Goal: Task Accomplishment & Management: Use online tool/utility

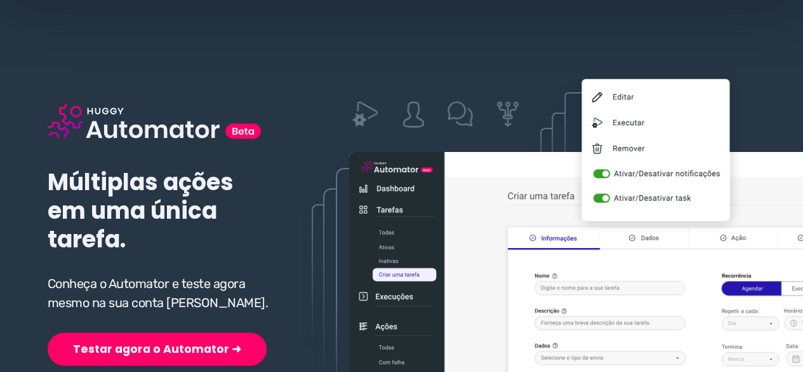
scroll to position [191, 0]
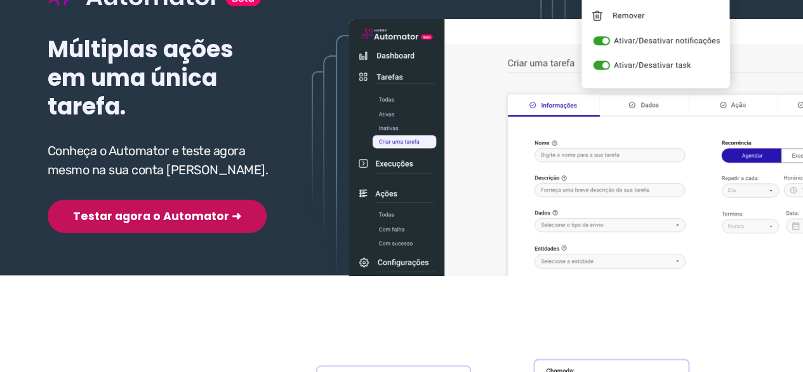
click at [128, 214] on button "Testar agora o Automator ➜" at bounding box center [157, 215] width 219 height 33
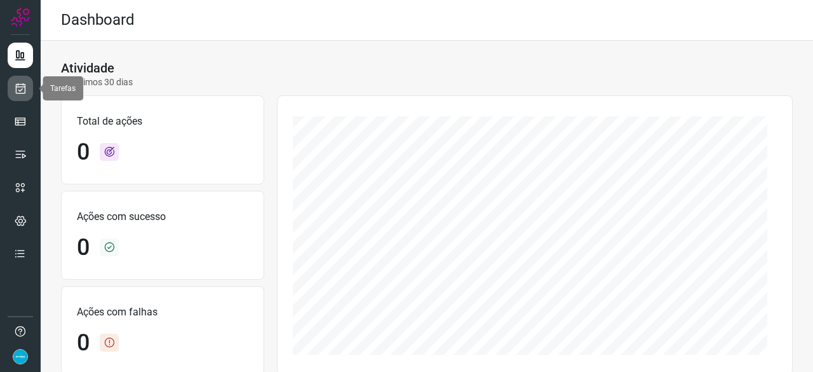
click at [25, 84] on icon at bounding box center [20, 88] width 13 height 13
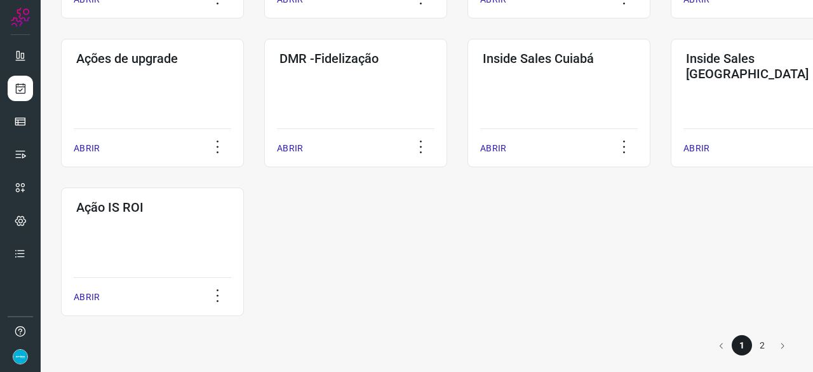
scroll to position [663, 0]
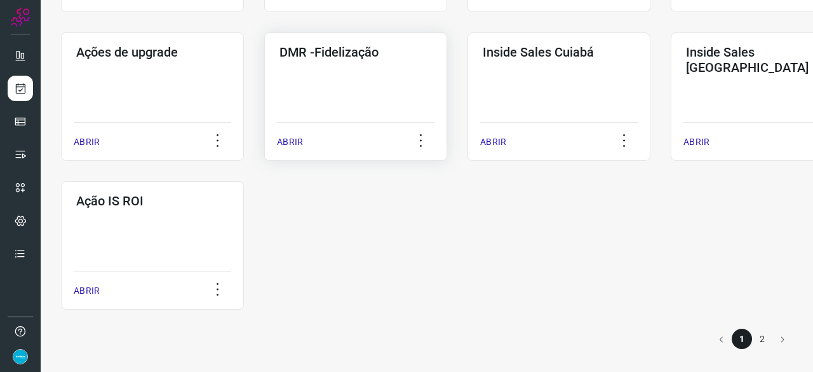
click at [291, 147] on p "ABRIR" at bounding box center [290, 141] width 26 height 13
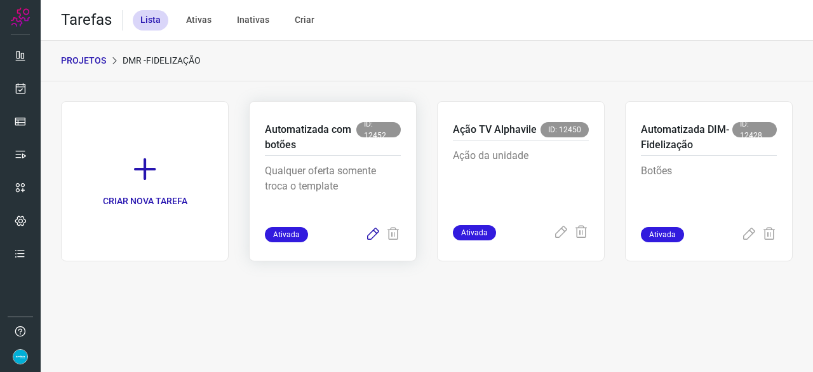
click at [371, 234] on icon at bounding box center [372, 234] width 15 height 15
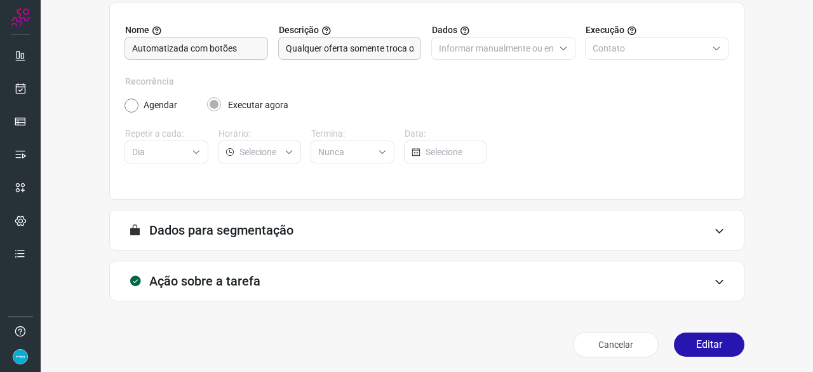
scroll to position [124, 0]
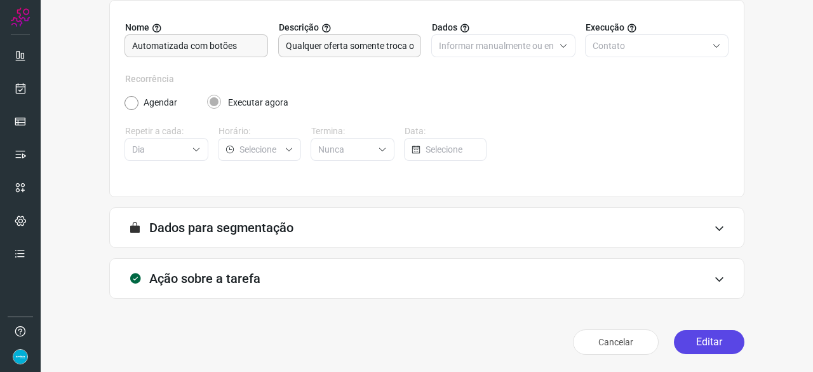
click at [684, 336] on button "Editar" at bounding box center [709, 342] width 71 height 24
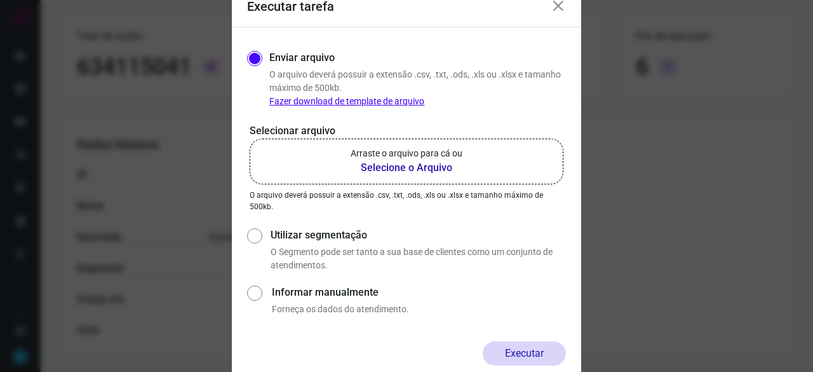
click at [387, 166] on b "Selecione o Arquivo" at bounding box center [407, 167] width 112 height 15
click at [0, 0] on input "Arraste o arquivo para cá ou Selecione o Arquivo" at bounding box center [0, 0] width 0 height 0
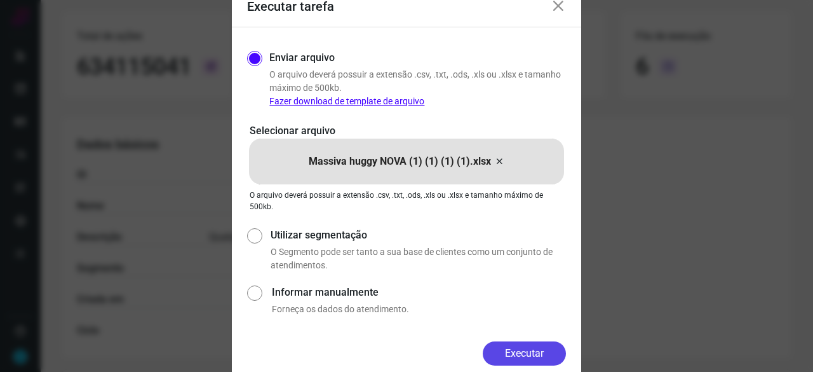
click at [518, 347] on button "Executar" at bounding box center [524, 353] width 83 height 24
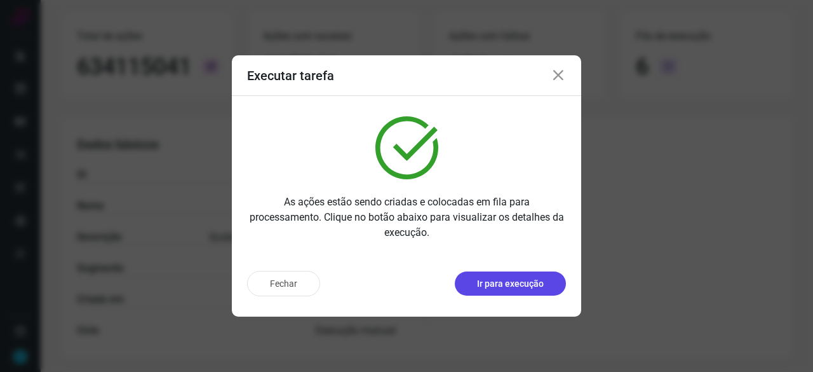
click at [505, 283] on p "Ir para execução" at bounding box center [510, 283] width 67 height 13
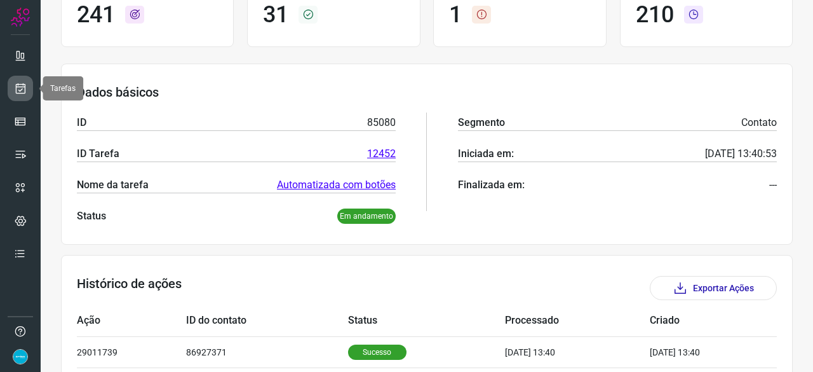
click at [24, 87] on icon at bounding box center [20, 88] width 13 height 13
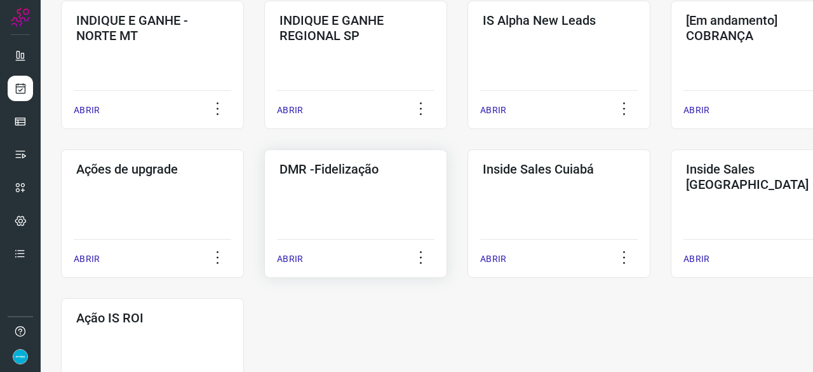
click at [296, 260] on p "ABRIR" at bounding box center [290, 258] width 26 height 13
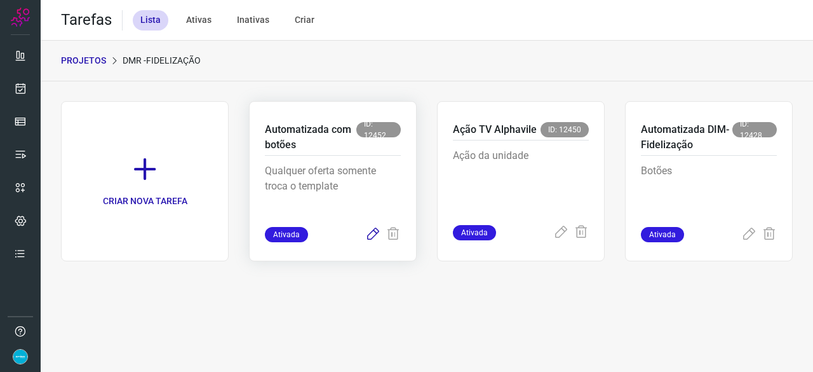
click at [375, 233] on icon at bounding box center [372, 234] width 15 height 15
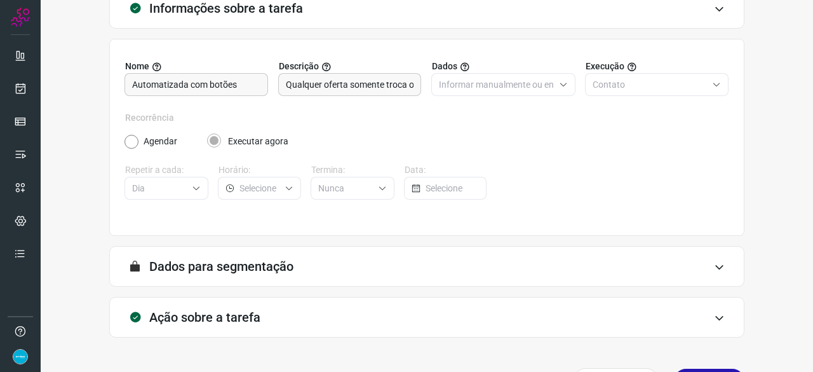
scroll to position [124, 0]
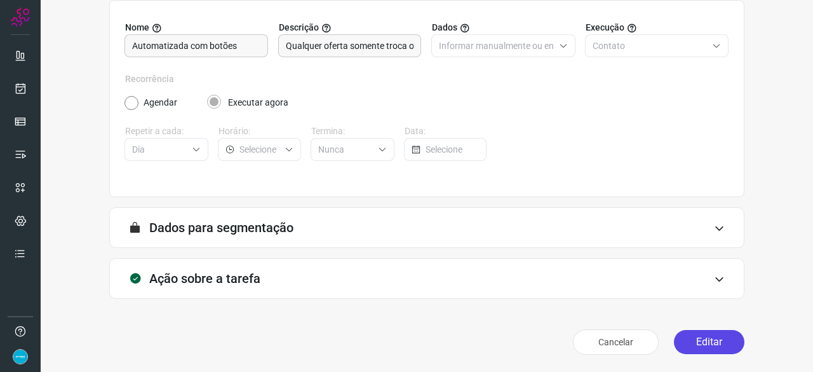
click at [688, 345] on button "Editar" at bounding box center [709, 342] width 71 height 24
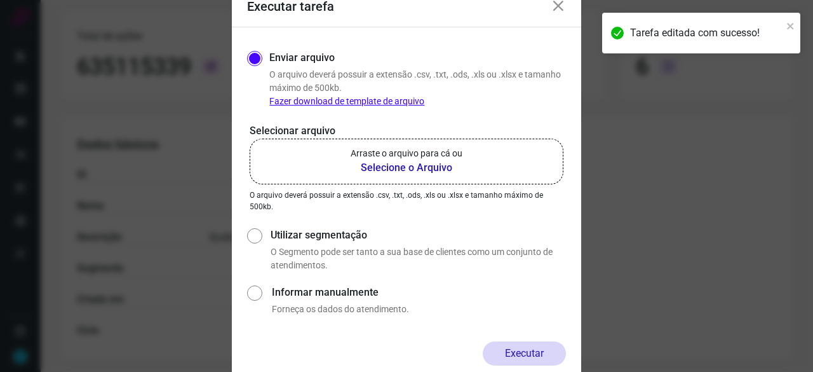
click at [391, 165] on b "Selecione o Arquivo" at bounding box center [407, 167] width 112 height 15
click at [0, 0] on input "Arraste o arquivo para cá ou Selecione o Arquivo" at bounding box center [0, 0] width 0 height 0
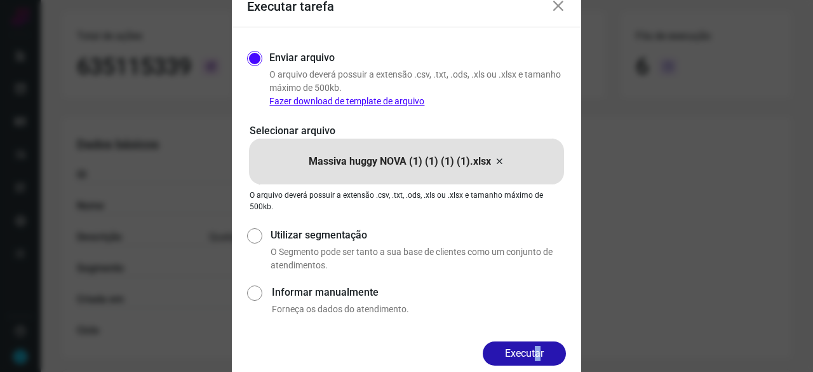
click at [533, 368] on div "Executar" at bounding box center [406, 363] width 349 height 44
click at [530, 350] on button "Executar" at bounding box center [524, 353] width 83 height 24
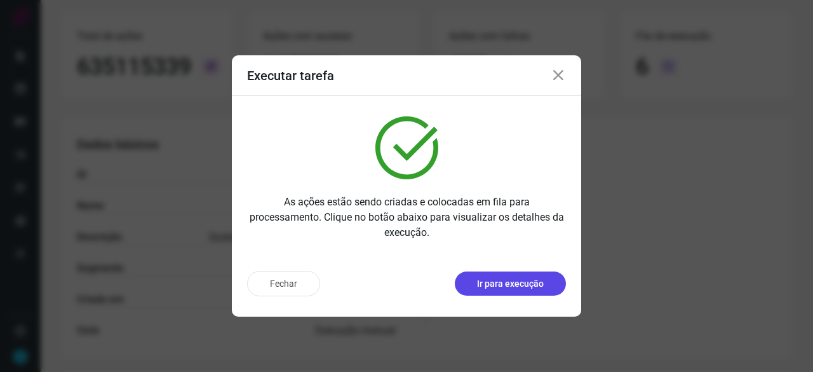
click at [513, 283] on p "Ir para execução" at bounding box center [510, 283] width 67 height 13
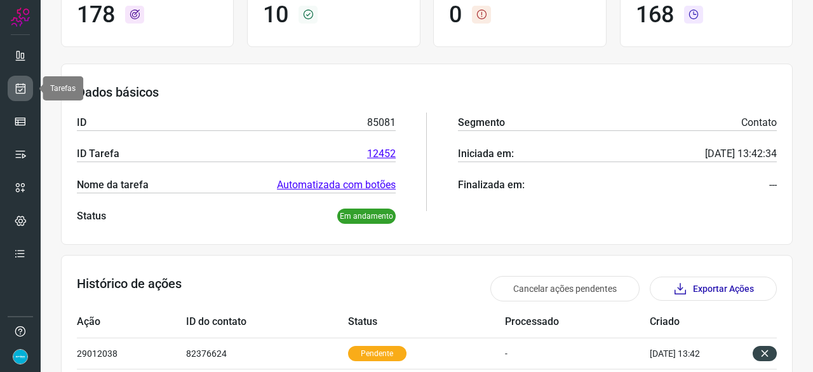
click at [22, 79] on link at bounding box center [20, 88] width 25 height 25
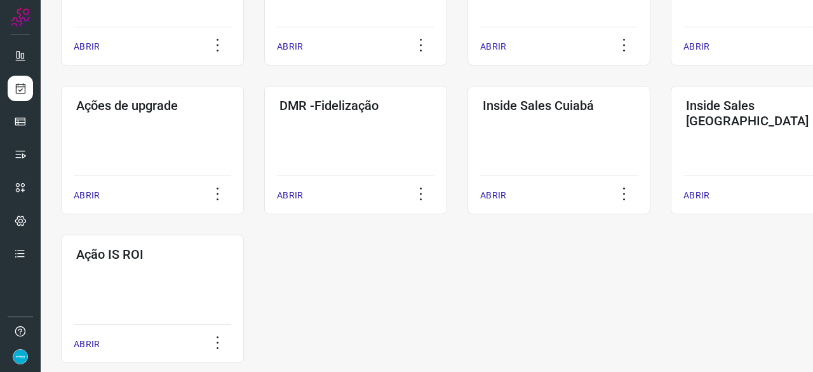
scroll to position [663, 0]
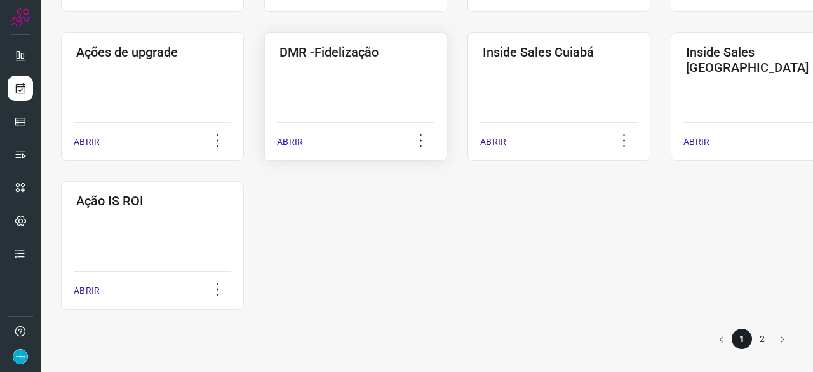
click at [288, 137] on p "ABRIR" at bounding box center [290, 141] width 26 height 13
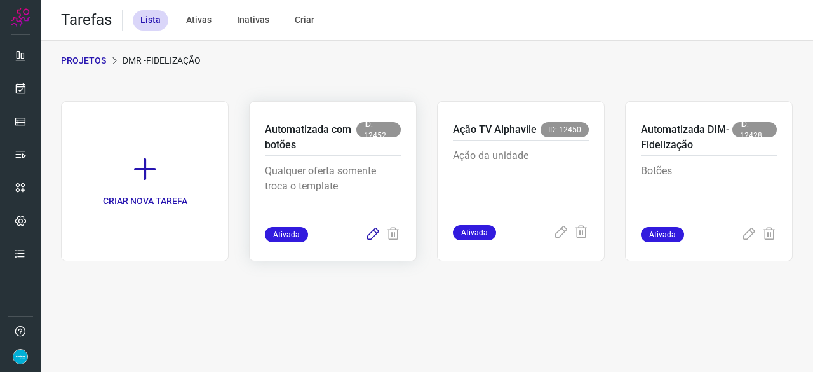
click at [371, 231] on icon at bounding box center [372, 234] width 15 height 15
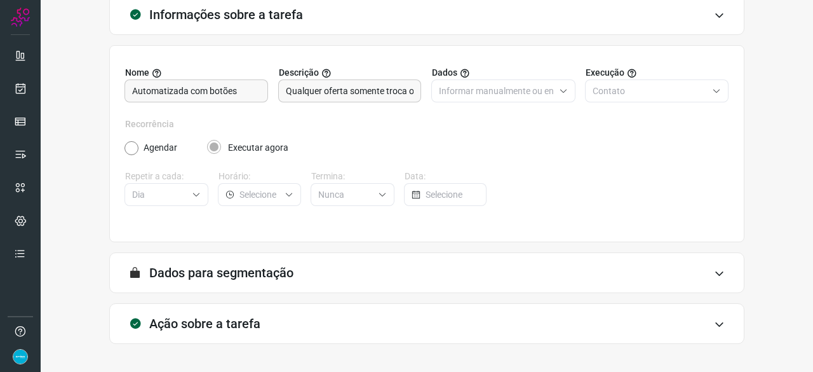
scroll to position [124, 0]
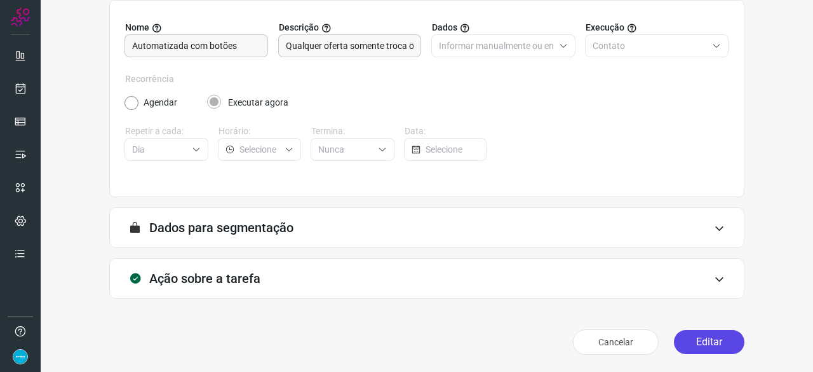
click at [711, 340] on button "Editar" at bounding box center [709, 342] width 71 height 24
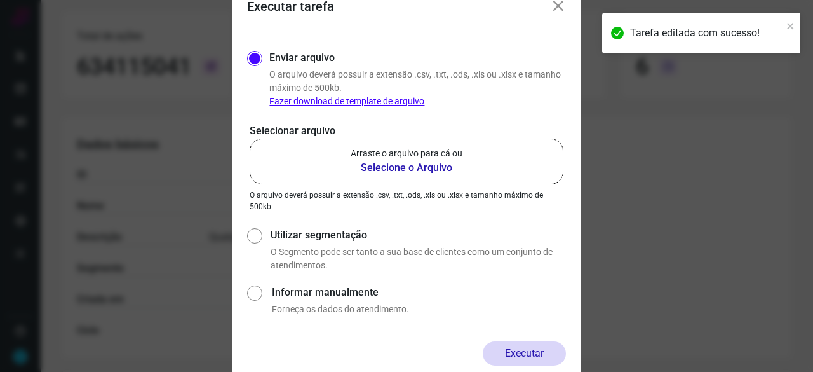
click at [373, 169] on b "Selecione o Arquivo" at bounding box center [407, 167] width 112 height 15
click at [0, 0] on input "Arraste o arquivo para cá ou Selecione o Arquivo" at bounding box center [0, 0] width 0 height 0
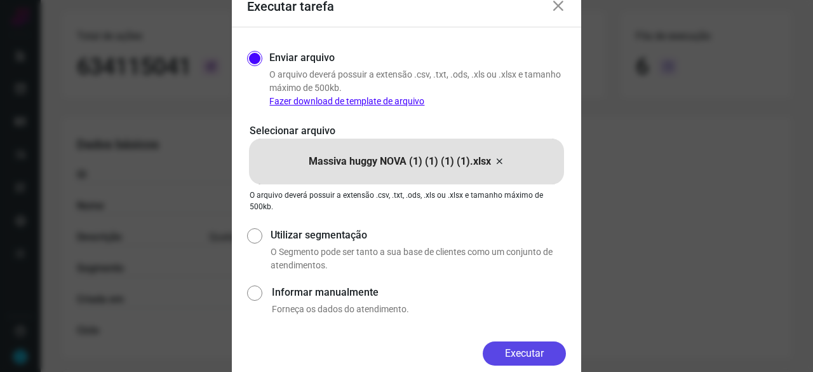
click at [514, 358] on button "Executar" at bounding box center [524, 353] width 83 height 24
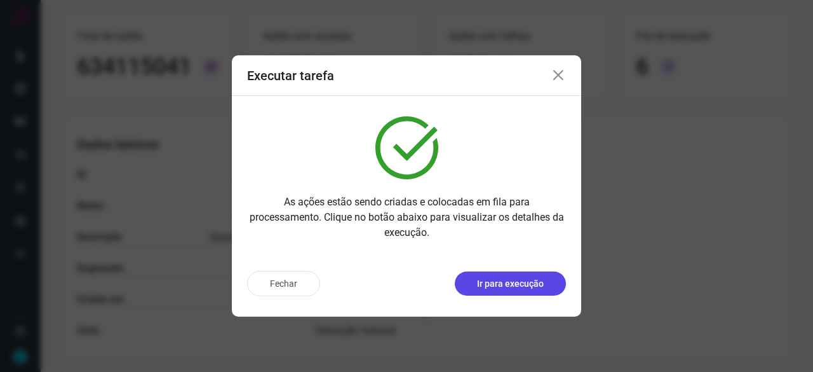
click at [509, 281] on p "Ir para execução" at bounding box center [510, 283] width 67 height 13
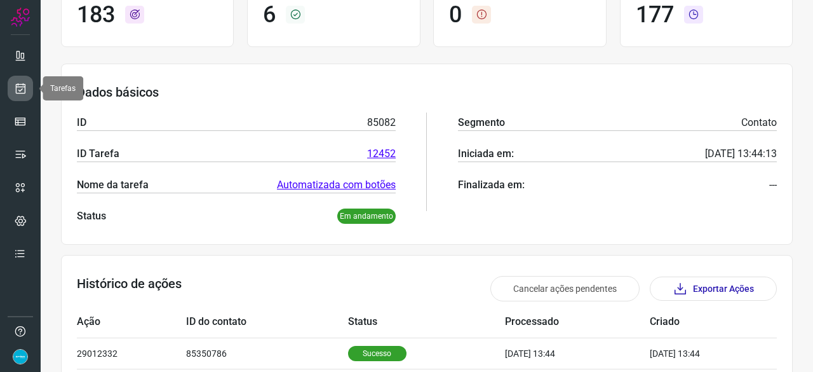
click at [18, 90] on icon at bounding box center [20, 88] width 13 height 13
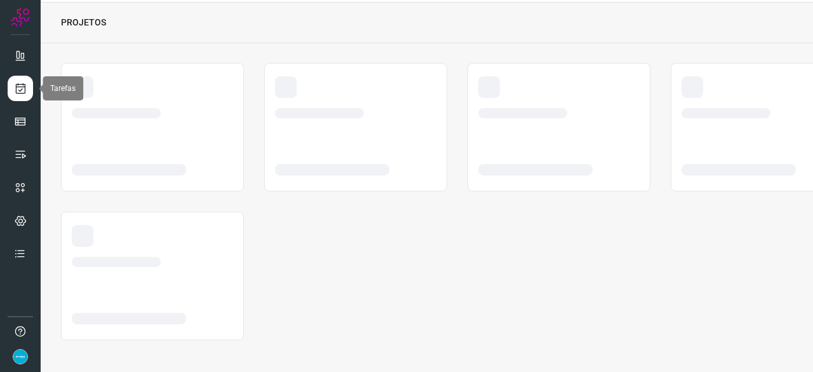
scroll to position [38, 0]
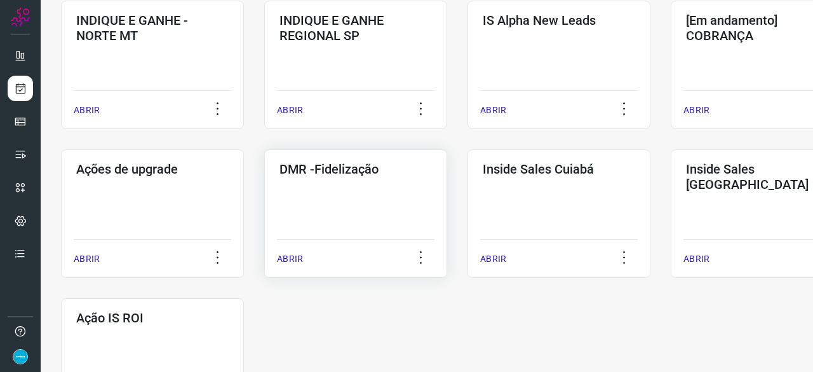
click at [297, 260] on p "ABRIR" at bounding box center [290, 258] width 26 height 13
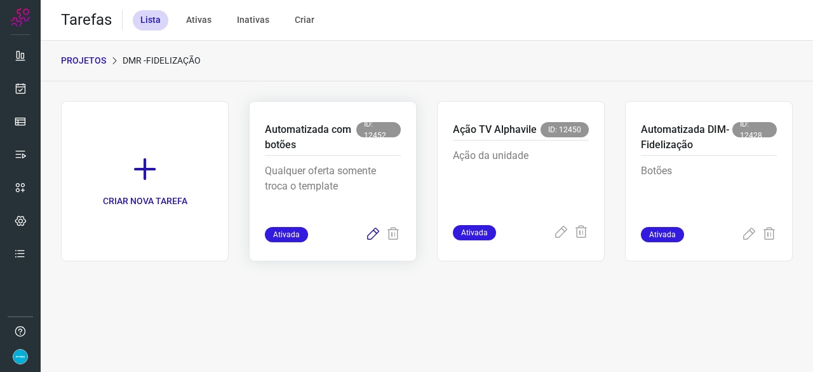
click at [374, 232] on icon at bounding box center [372, 234] width 15 height 15
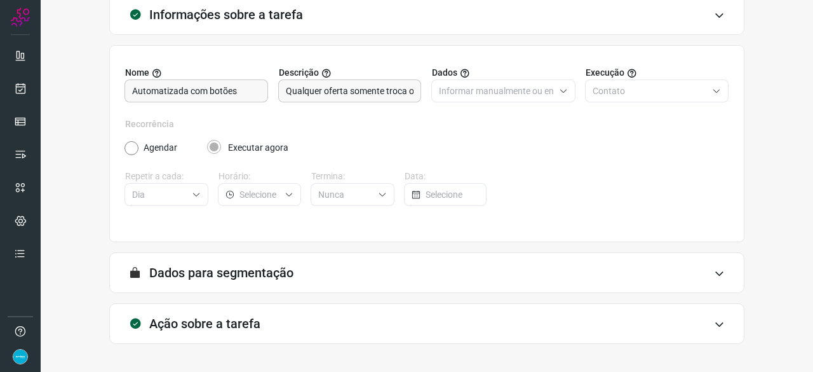
scroll to position [124, 0]
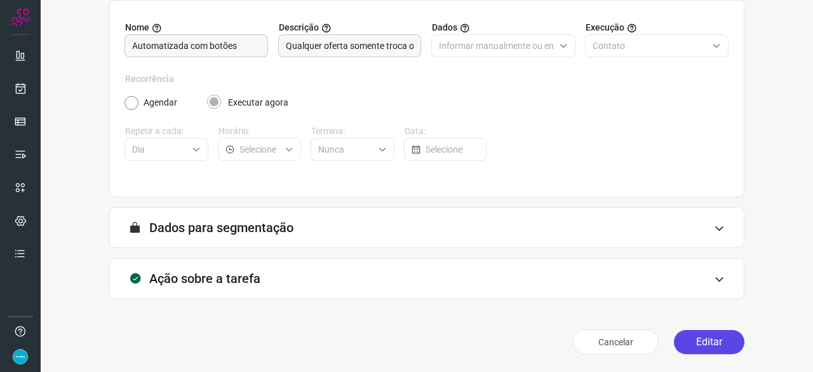
click at [701, 339] on button "Editar" at bounding box center [709, 342] width 71 height 24
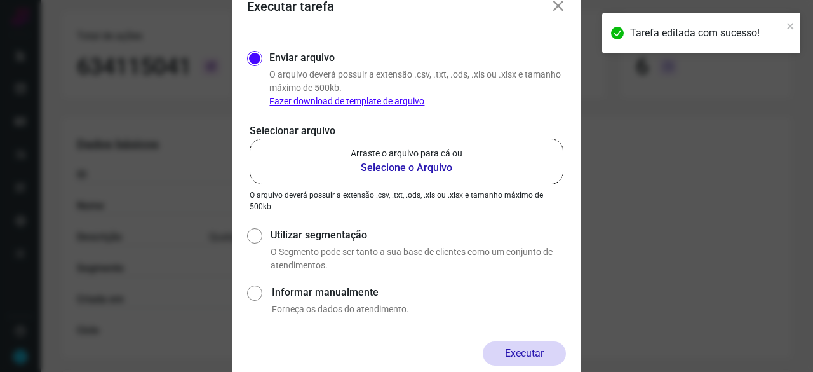
click at [420, 168] on b "Selecione o Arquivo" at bounding box center [407, 167] width 112 height 15
click at [0, 0] on input "Arraste o arquivo para cá ou Selecione o Arquivo" at bounding box center [0, 0] width 0 height 0
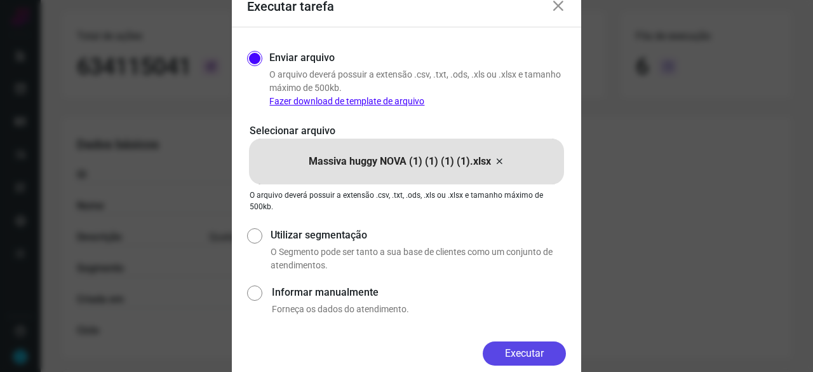
click at [532, 353] on button "Executar" at bounding box center [524, 353] width 83 height 24
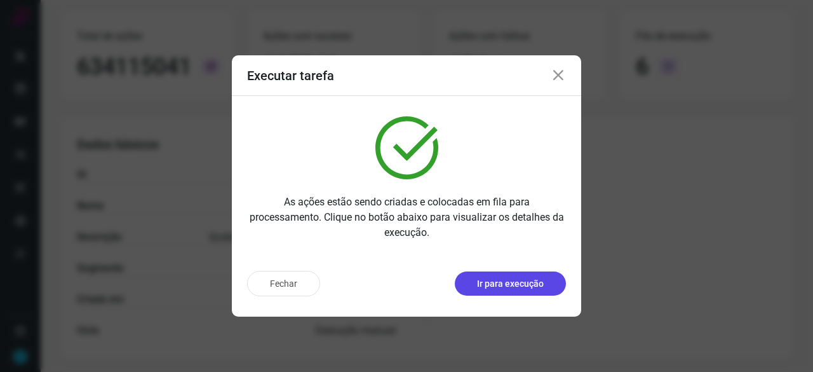
click at [484, 283] on p "Ir para execução" at bounding box center [510, 283] width 67 height 13
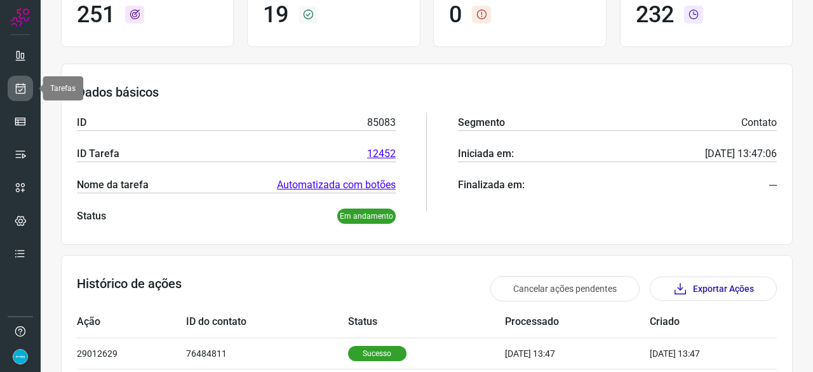
click at [19, 85] on icon at bounding box center [20, 88] width 13 height 13
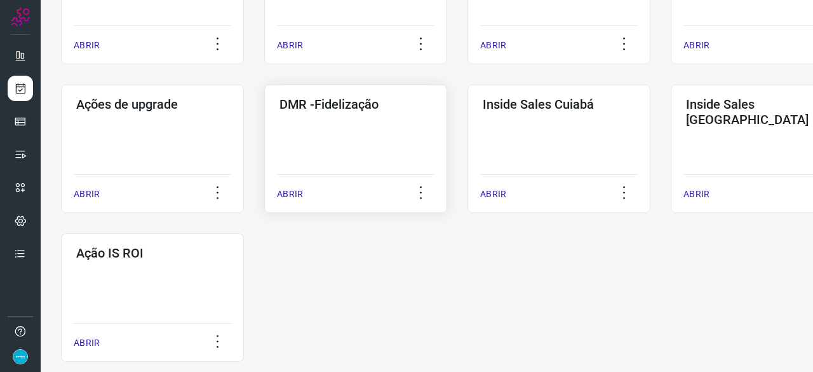
scroll to position [663, 0]
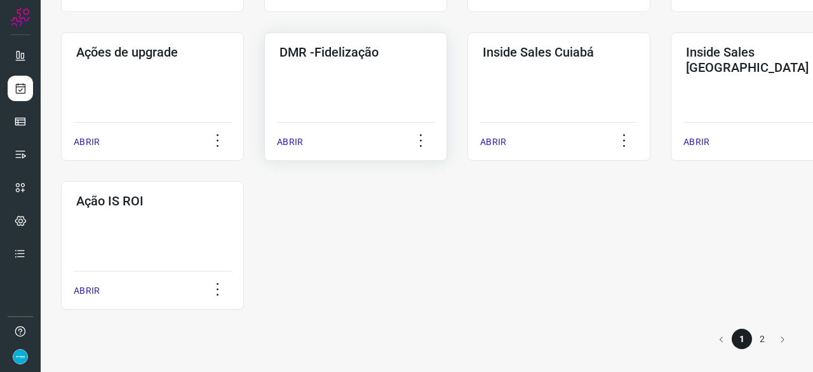
click at [303, 140] on div "ABRIR" at bounding box center [356, 138] width 158 height 32
click at [292, 142] on p "ABRIR" at bounding box center [290, 141] width 26 height 13
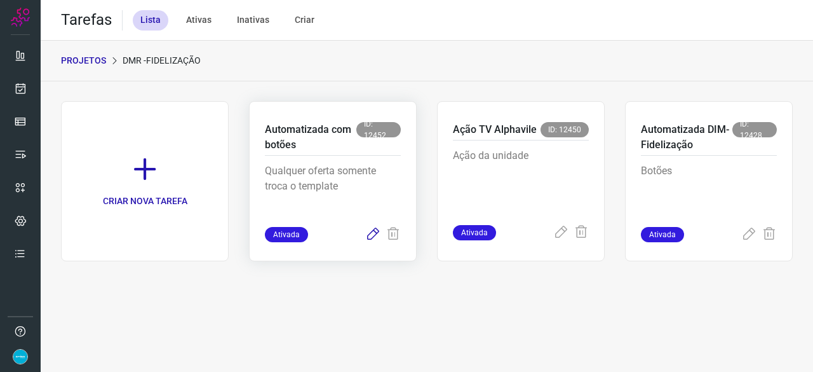
click at [372, 233] on icon at bounding box center [372, 234] width 15 height 15
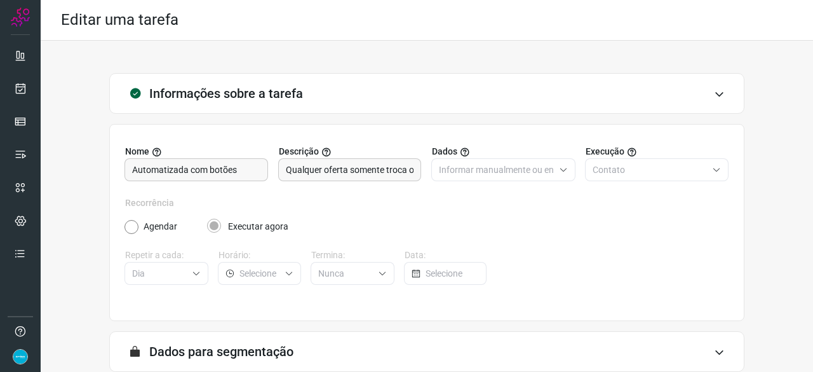
scroll to position [124, 0]
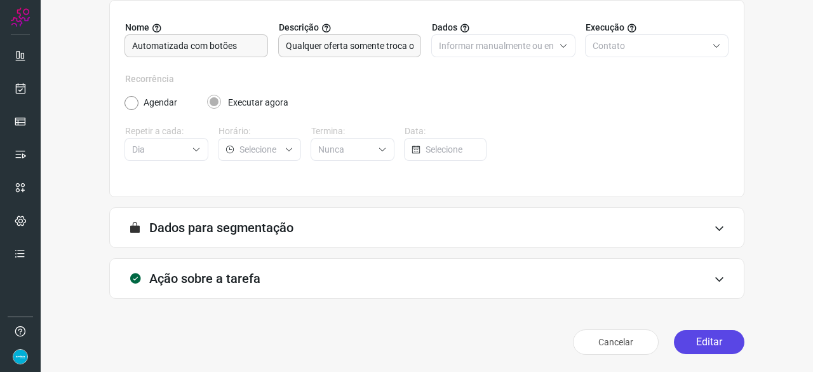
click at [705, 342] on button "Editar" at bounding box center [709, 342] width 71 height 24
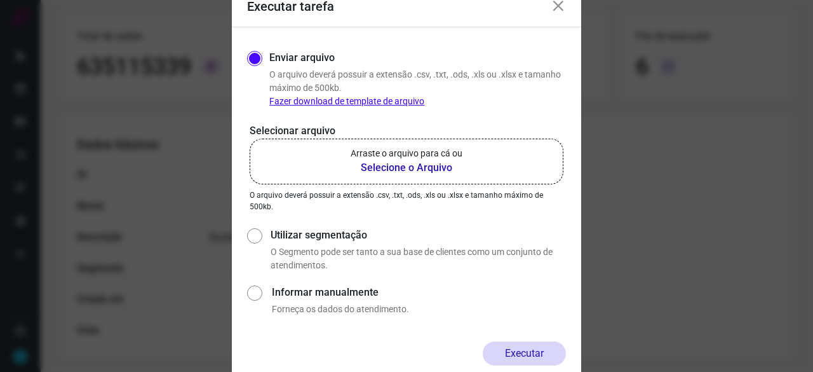
click at [386, 167] on b "Selecione o Arquivo" at bounding box center [407, 167] width 112 height 15
click at [0, 0] on input "Arraste o arquivo para cá ou Selecione o Arquivo" at bounding box center [0, 0] width 0 height 0
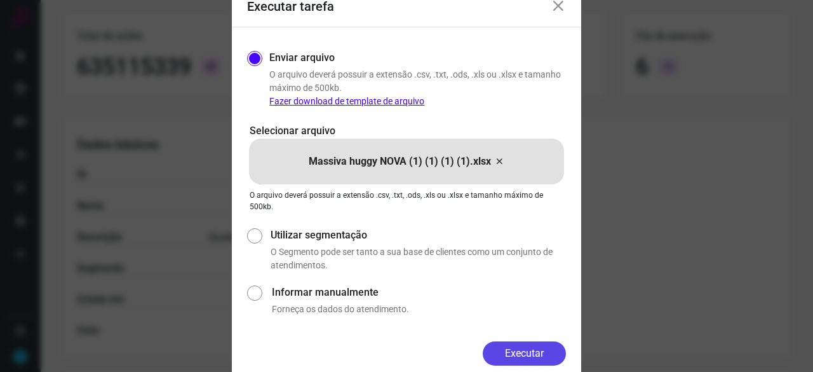
click at [525, 355] on button "Executar" at bounding box center [524, 353] width 83 height 24
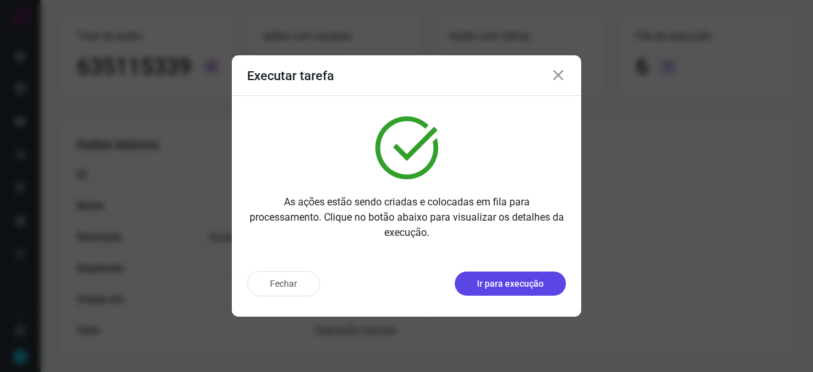
click at [506, 282] on p "Ir para execução" at bounding box center [510, 283] width 67 height 13
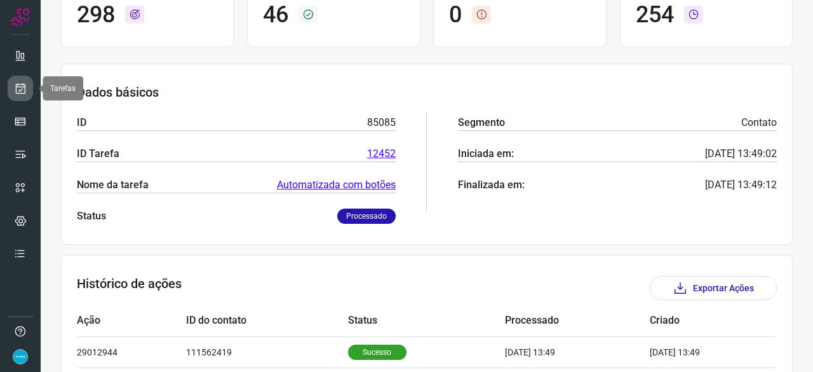
click at [20, 96] on link at bounding box center [20, 88] width 25 height 25
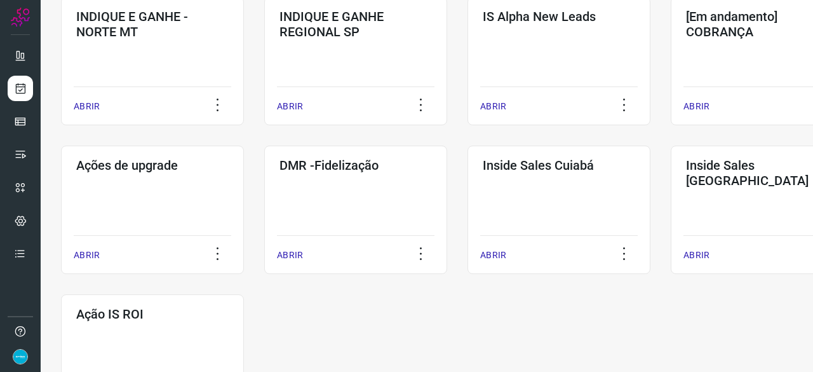
scroll to position [610, 0]
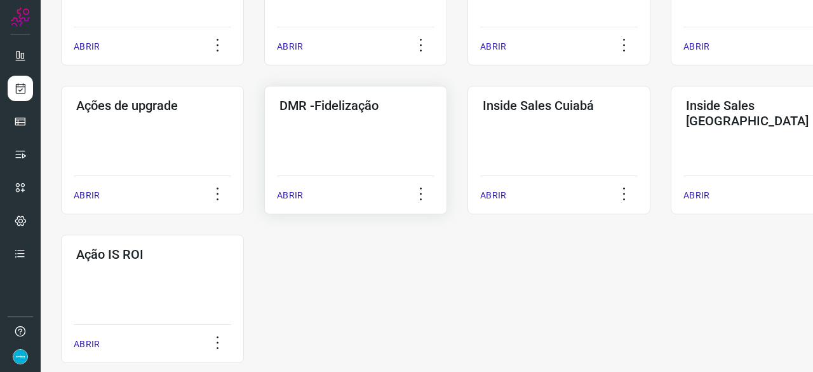
click at [297, 196] on p "ABRIR" at bounding box center [290, 195] width 26 height 13
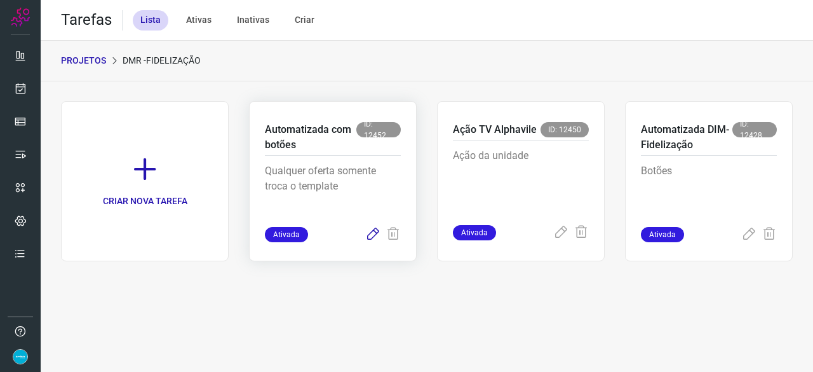
click at [377, 234] on icon at bounding box center [372, 234] width 15 height 15
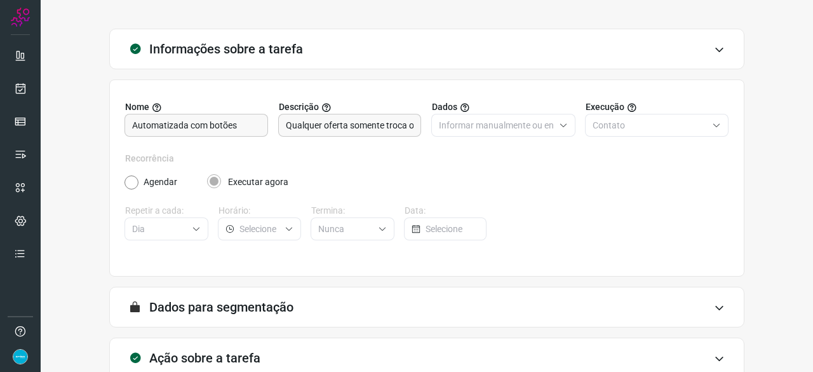
scroll to position [124, 0]
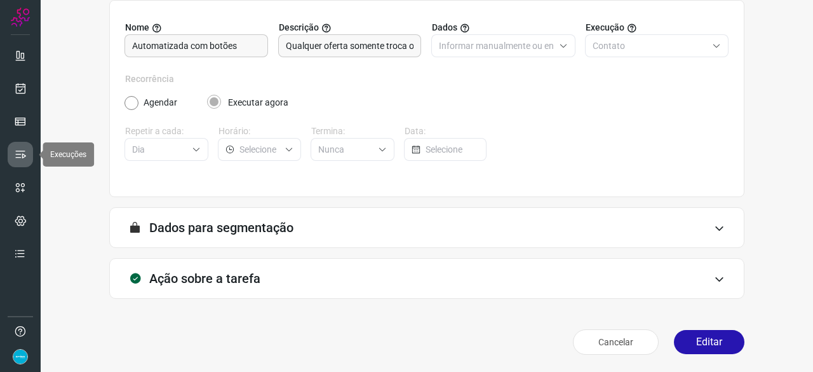
click at [26, 153] on icon at bounding box center [20, 154] width 13 height 13
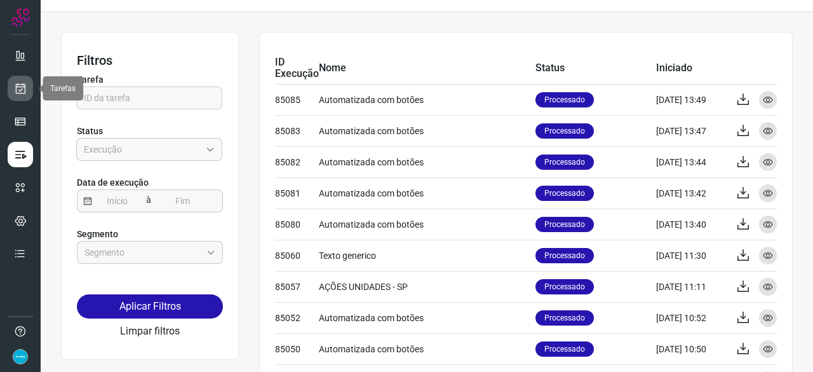
click at [25, 91] on icon at bounding box center [20, 88] width 13 height 13
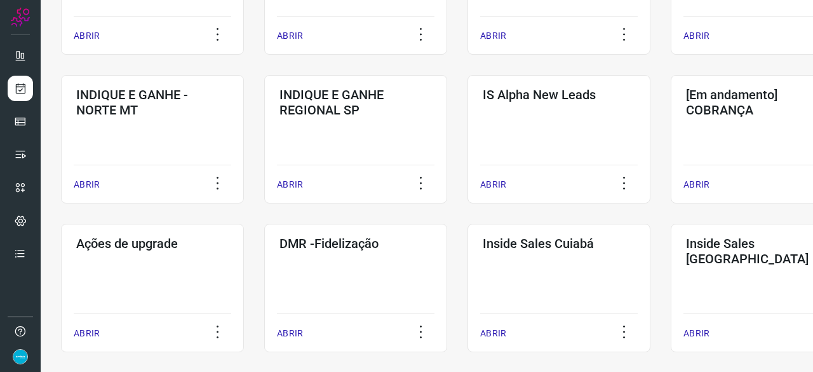
scroll to position [473, 0]
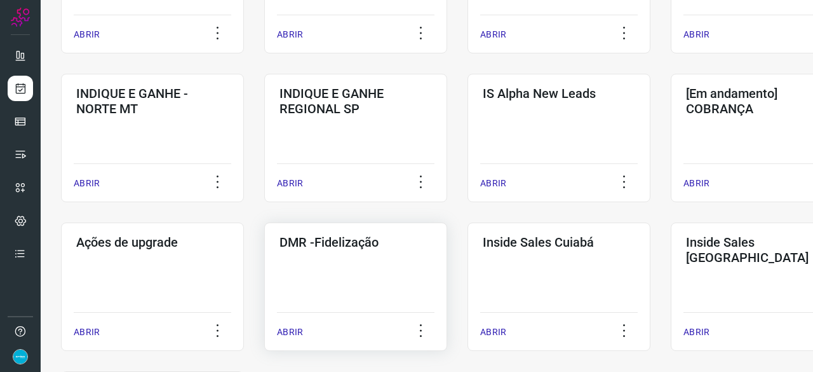
click at [297, 333] on p "ABRIR" at bounding box center [290, 331] width 26 height 13
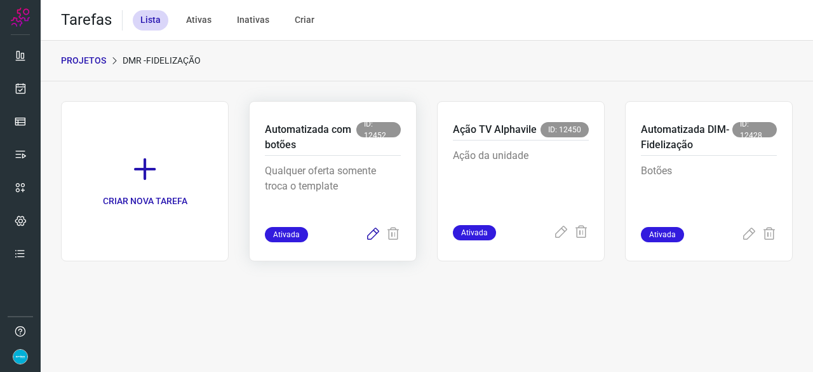
click at [374, 236] on icon at bounding box center [372, 234] width 15 height 15
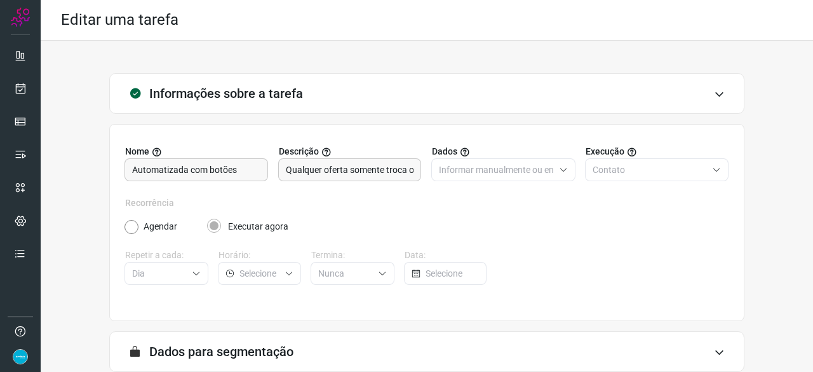
scroll to position [124, 0]
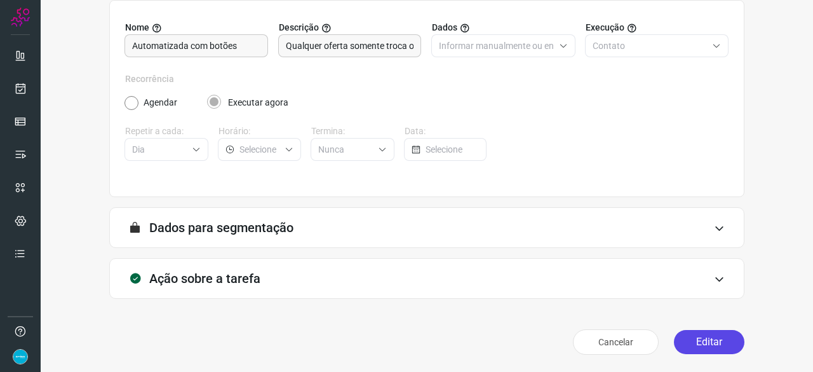
click at [694, 340] on button "Editar" at bounding box center [709, 342] width 71 height 24
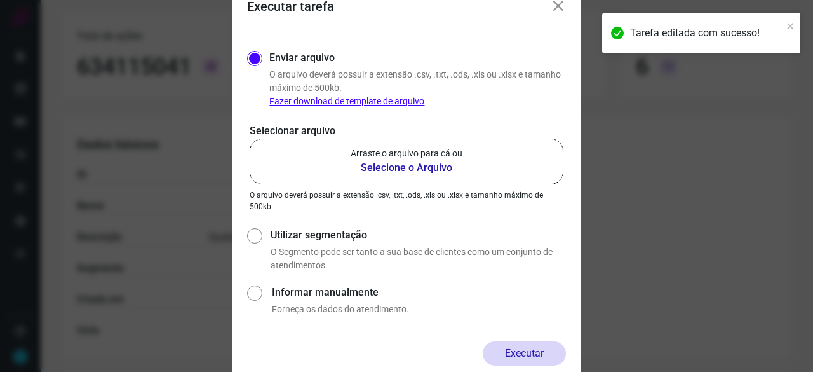
click at [382, 170] on b "Selecione o Arquivo" at bounding box center [407, 167] width 112 height 15
click at [0, 0] on input "Arraste o arquivo para cá ou Selecione o Arquivo" at bounding box center [0, 0] width 0 height 0
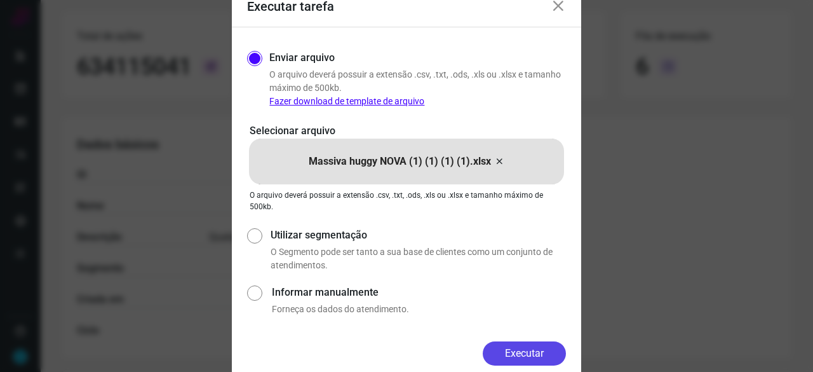
click at [512, 347] on button "Executar" at bounding box center [524, 353] width 83 height 24
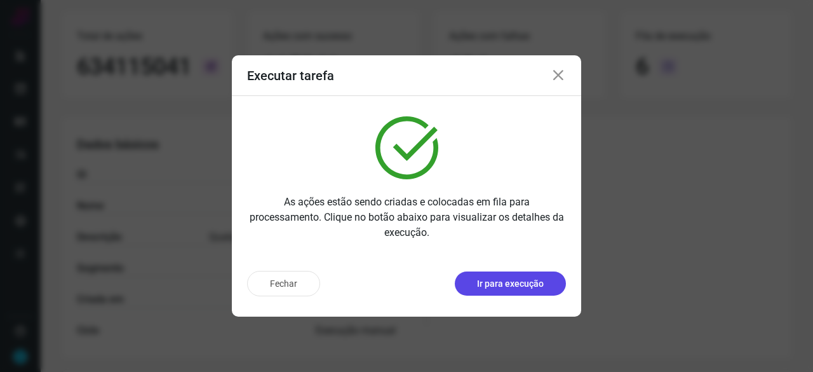
click at [483, 284] on p "Ir para execução" at bounding box center [510, 283] width 67 height 13
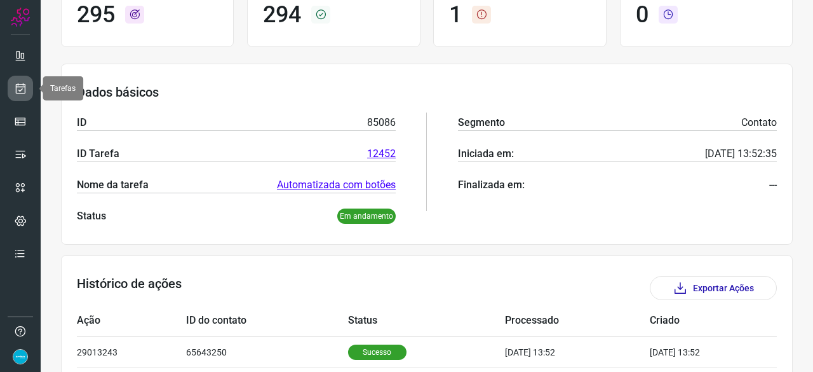
click at [14, 91] on icon at bounding box center [20, 88] width 13 height 13
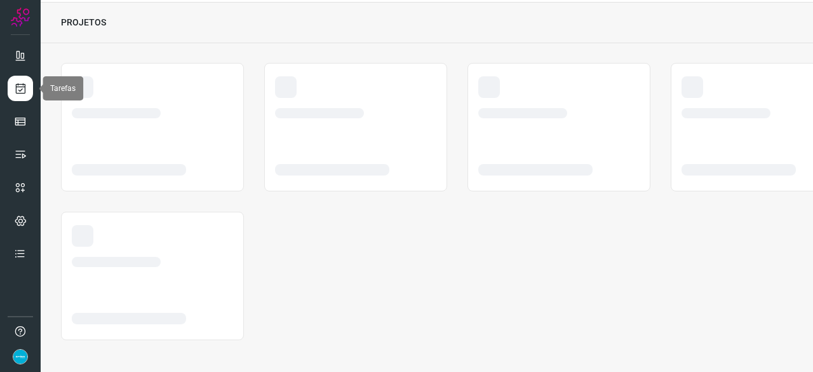
scroll to position [38, 0]
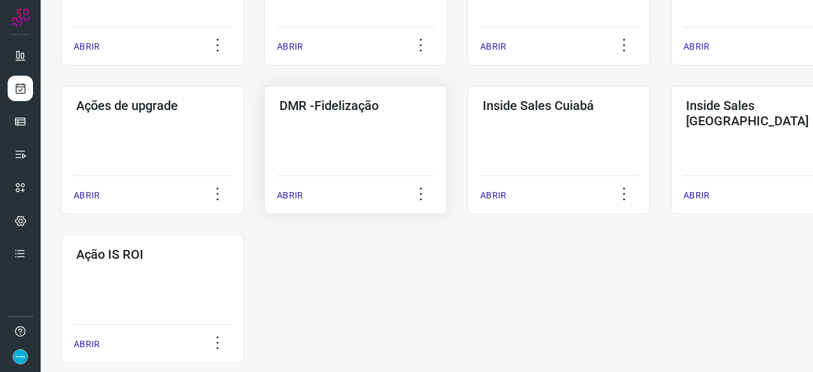
click at [295, 193] on p "ABRIR" at bounding box center [290, 195] width 26 height 13
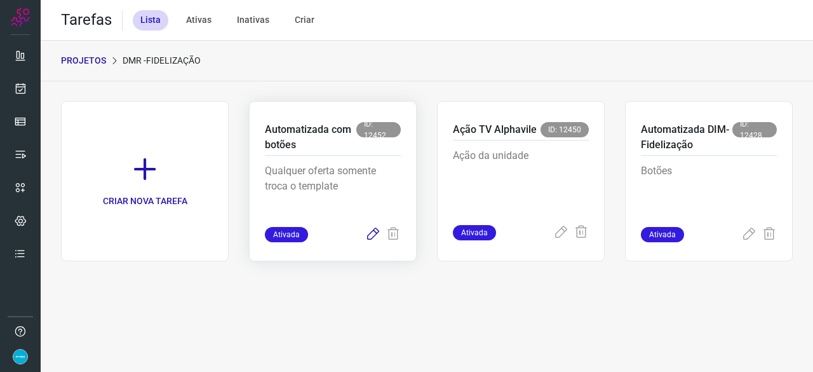
click at [371, 236] on icon at bounding box center [372, 234] width 15 height 15
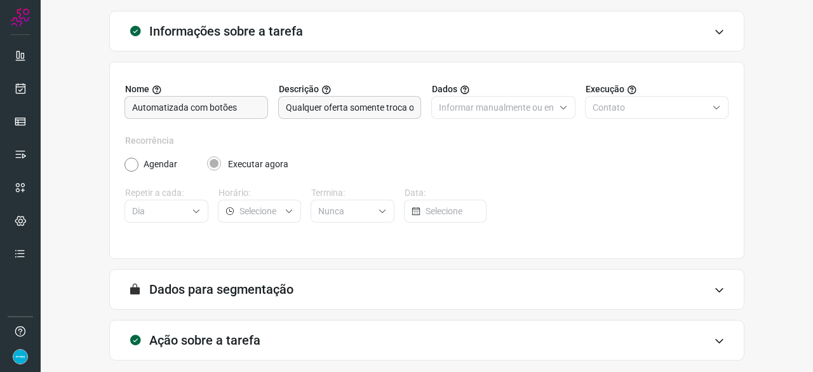
scroll to position [124, 0]
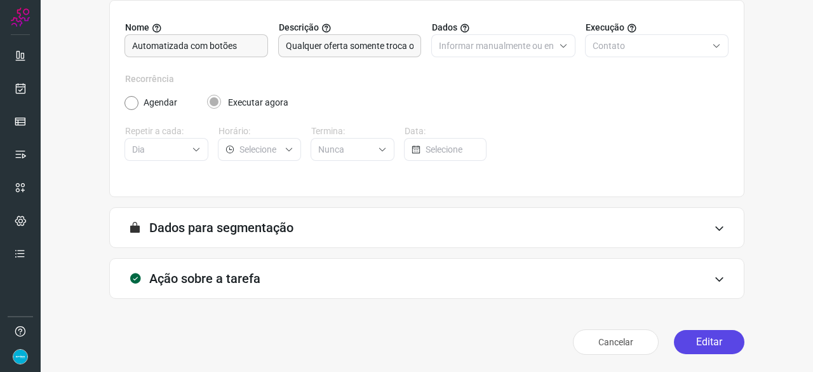
click at [706, 340] on button "Editar" at bounding box center [709, 342] width 71 height 24
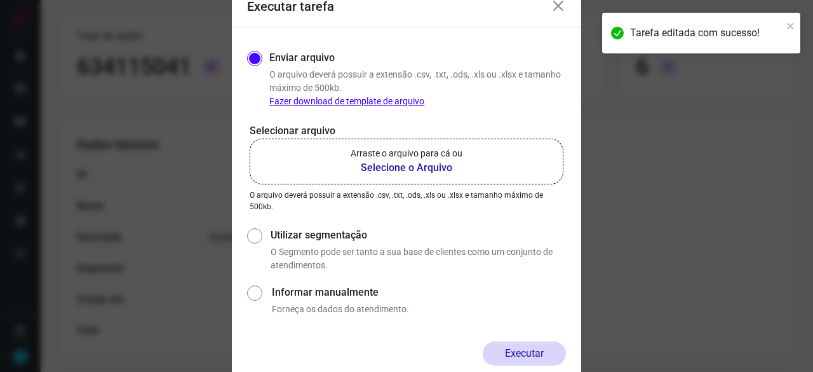
click at [391, 165] on b "Selecione o Arquivo" at bounding box center [407, 167] width 112 height 15
click at [0, 0] on input "Arraste o arquivo para cá ou Selecione o Arquivo" at bounding box center [0, 0] width 0 height 0
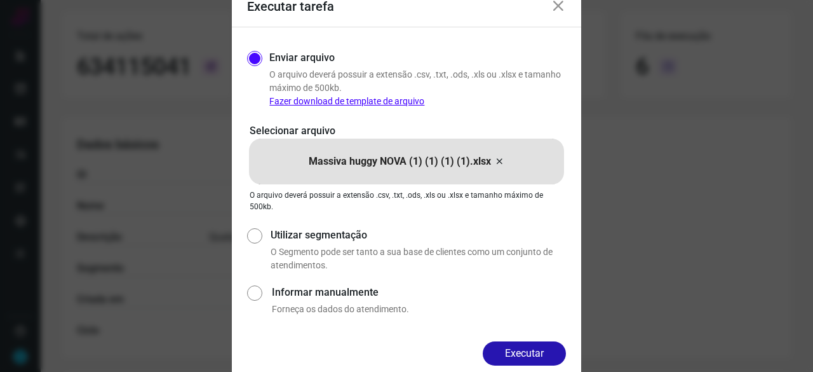
click at [517, 350] on button "Executar" at bounding box center [524, 353] width 83 height 24
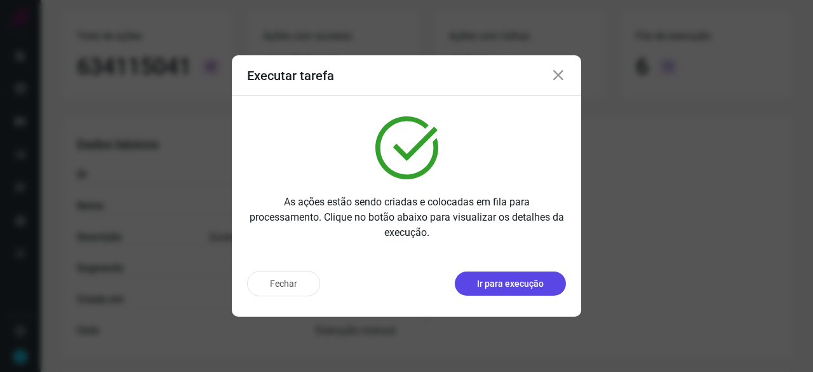
click at [499, 293] on button "Ir para execução" at bounding box center [510, 283] width 111 height 24
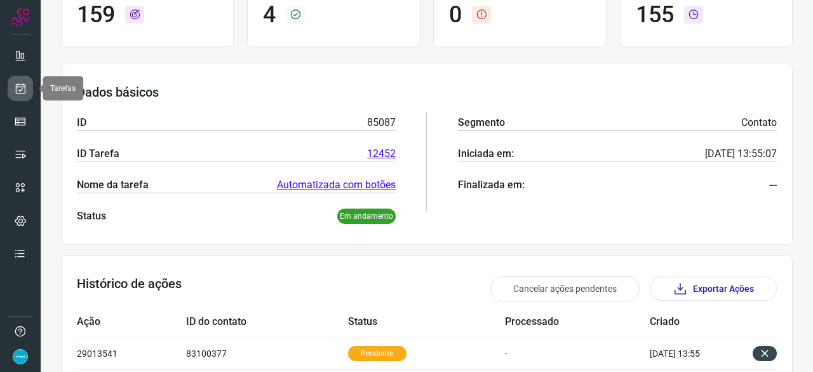
click at [22, 83] on icon at bounding box center [20, 88] width 13 height 13
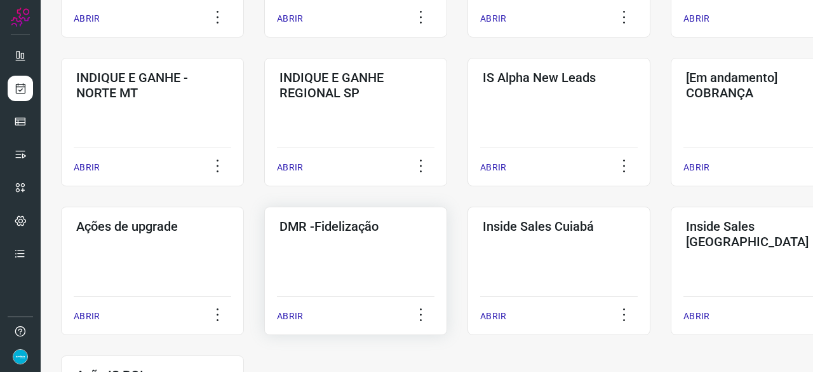
scroll to position [546, 0]
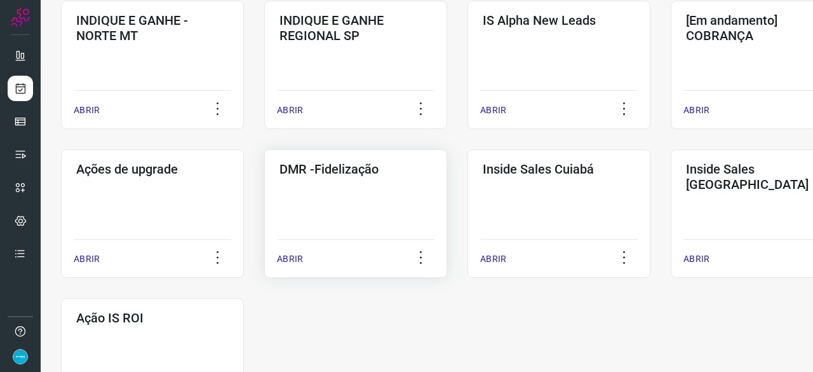
click at [290, 257] on p "ABRIR" at bounding box center [290, 258] width 26 height 13
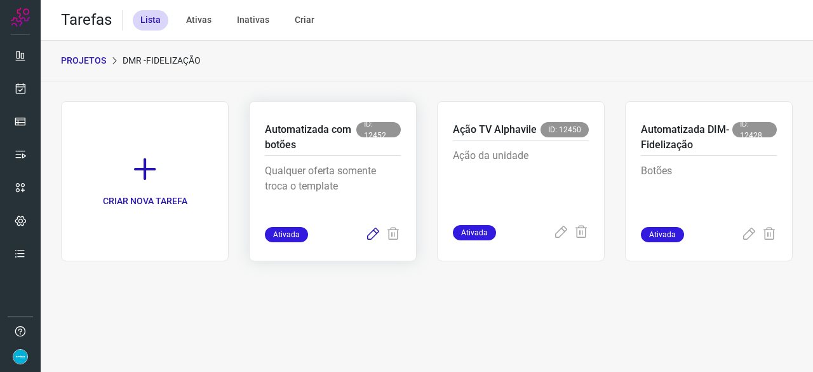
click at [371, 237] on icon at bounding box center [372, 234] width 15 height 15
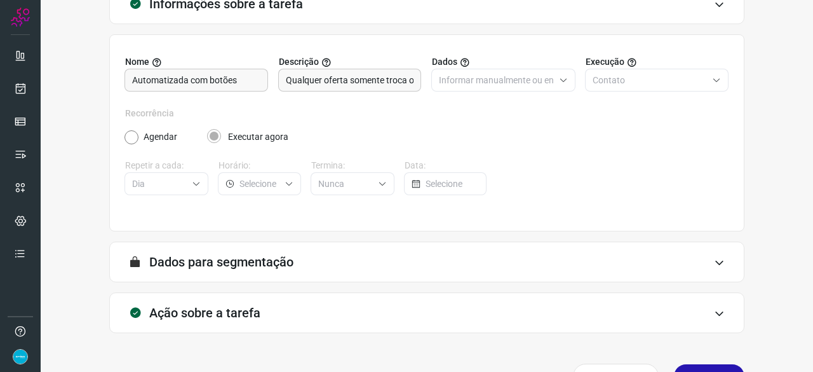
scroll to position [124, 0]
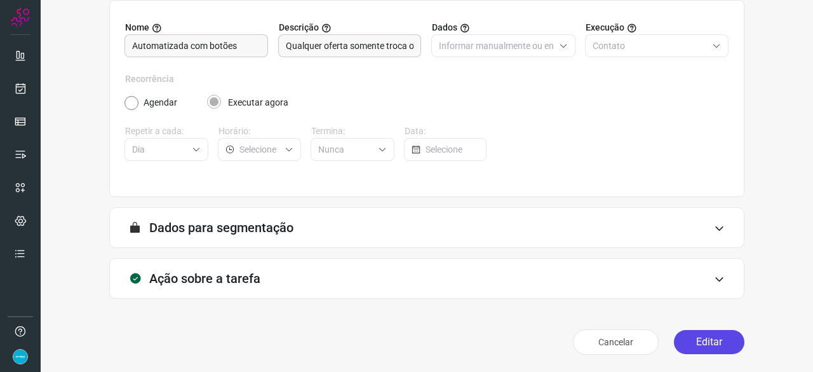
click at [702, 340] on button "Editar" at bounding box center [709, 342] width 71 height 24
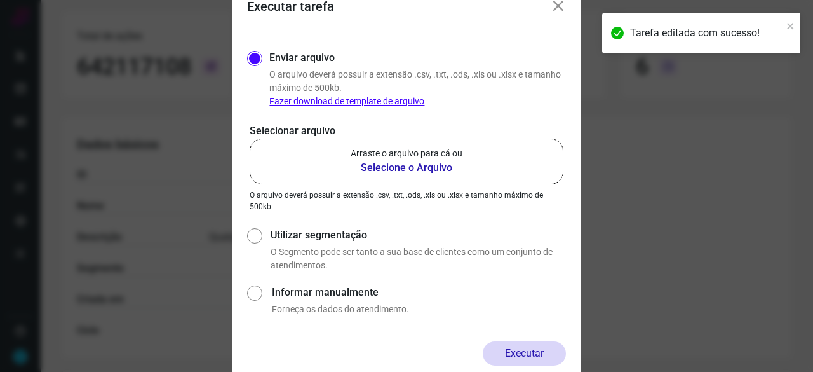
click at [419, 167] on b "Selecione o Arquivo" at bounding box center [407, 167] width 112 height 15
click at [0, 0] on input "Arraste o arquivo para cá ou Selecione o Arquivo" at bounding box center [0, 0] width 0 height 0
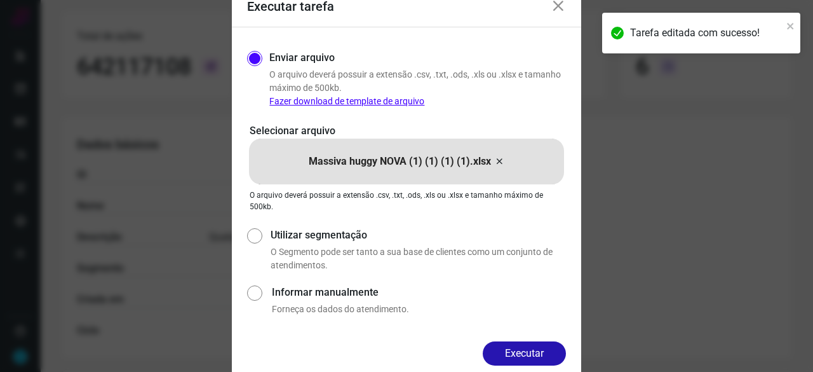
drag, startPoint x: 533, startPoint y: 346, endPoint x: 547, endPoint y: 353, distance: 16.2
click at [534, 346] on button "Executar" at bounding box center [524, 353] width 83 height 24
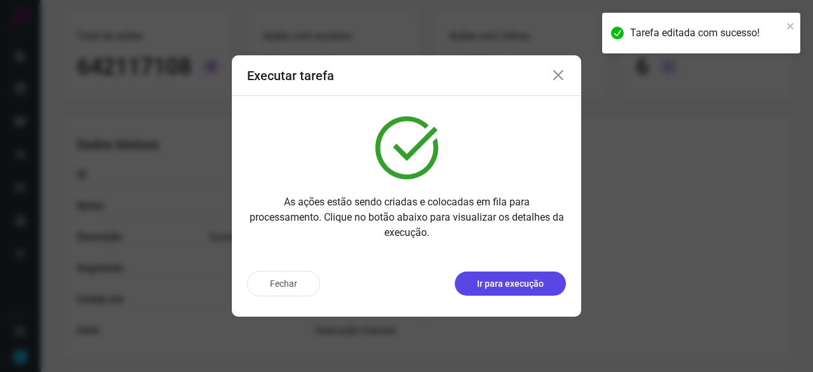
click at [513, 285] on p "Ir para execução" at bounding box center [510, 283] width 67 height 13
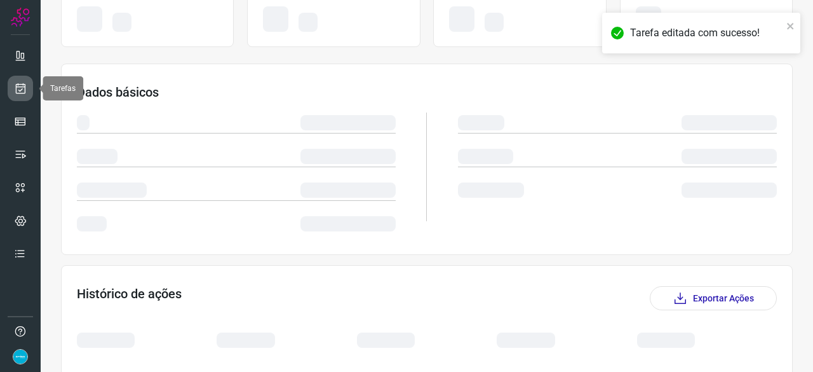
click at [23, 90] on icon at bounding box center [20, 88] width 13 height 13
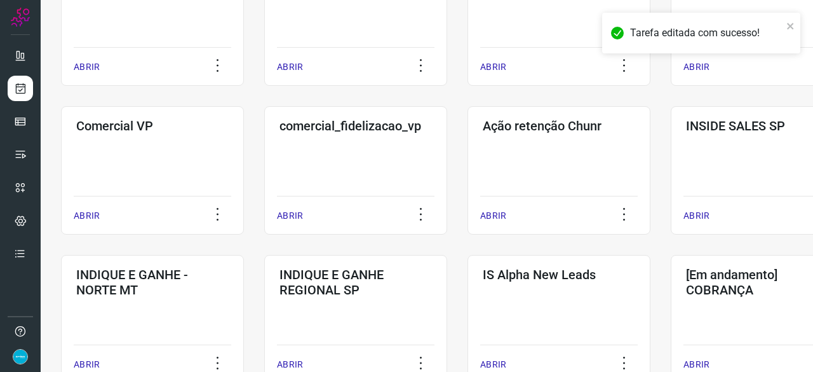
scroll to position [483, 0]
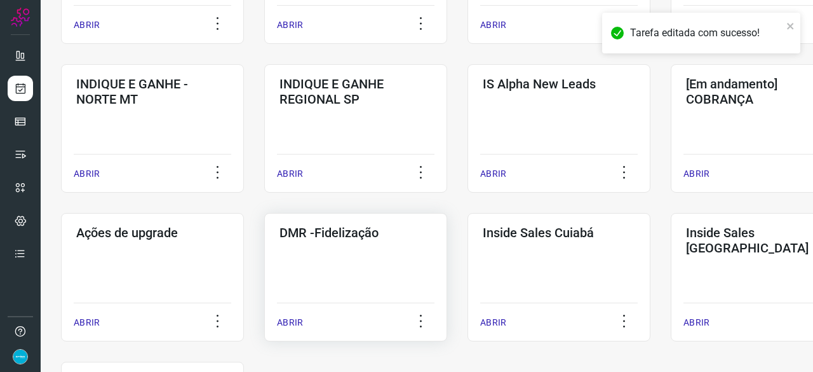
click at [291, 321] on p "ABRIR" at bounding box center [290, 322] width 26 height 13
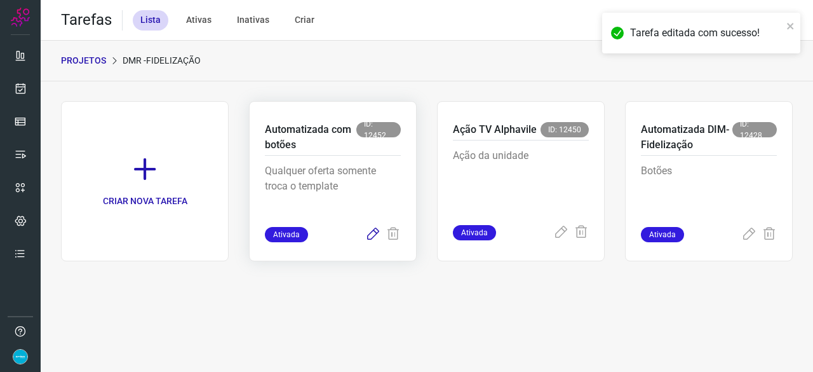
click at [368, 232] on icon at bounding box center [372, 234] width 15 height 15
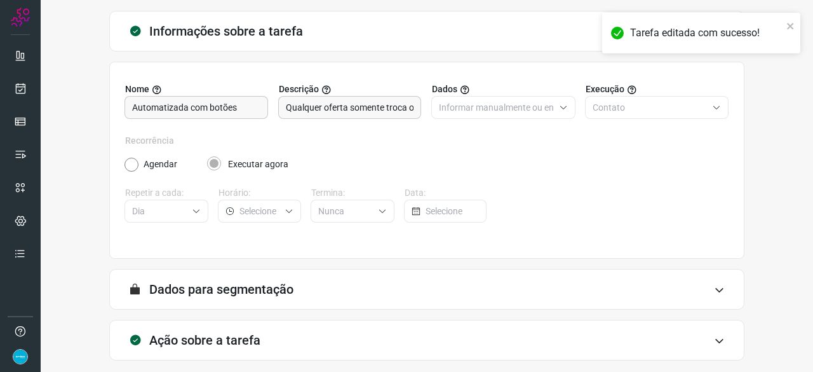
scroll to position [124, 0]
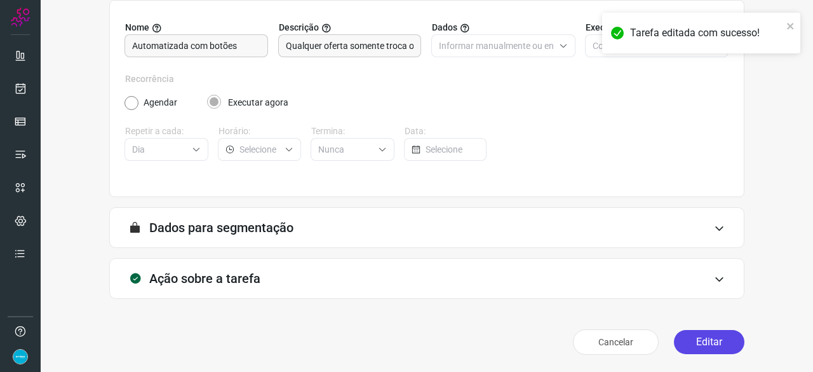
click at [710, 341] on button "Editar" at bounding box center [709, 342] width 71 height 24
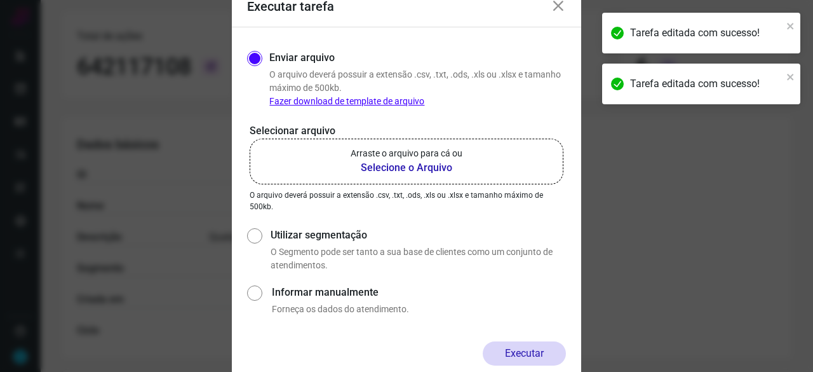
click at [389, 166] on b "Selecione o Arquivo" at bounding box center [407, 167] width 112 height 15
click at [0, 0] on input "Arraste o arquivo para cá ou Selecione o Arquivo" at bounding box center [0, 0] width 0 height 0
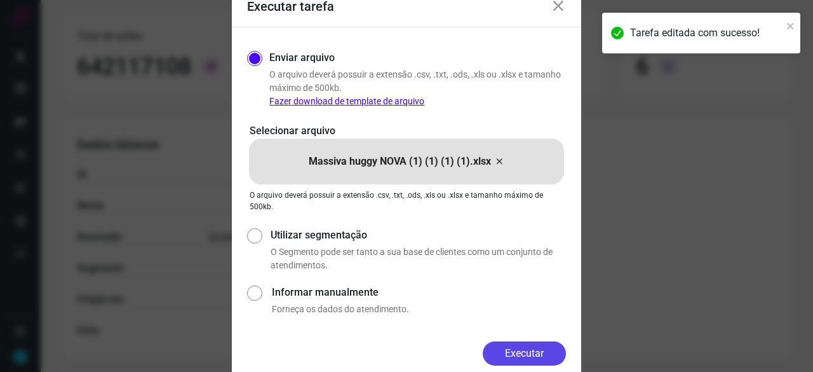
click at [536, 357] on button "Executar" at bounding box center [524, 353] width 83 height 24
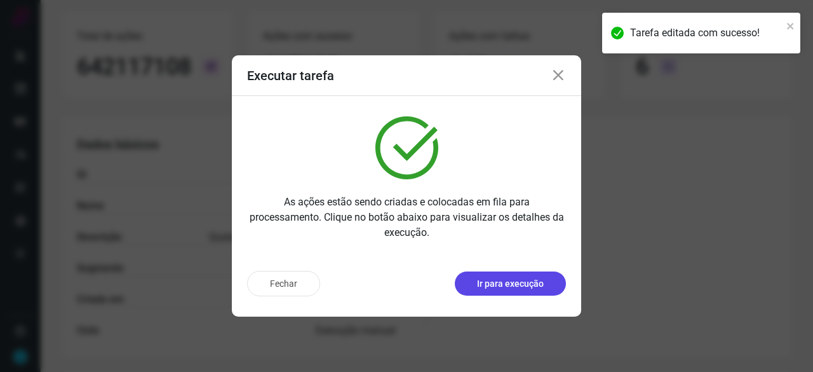
click at [501, 280] on p "Ir para execução" at bounding box center [510, 283] width 67 height 13
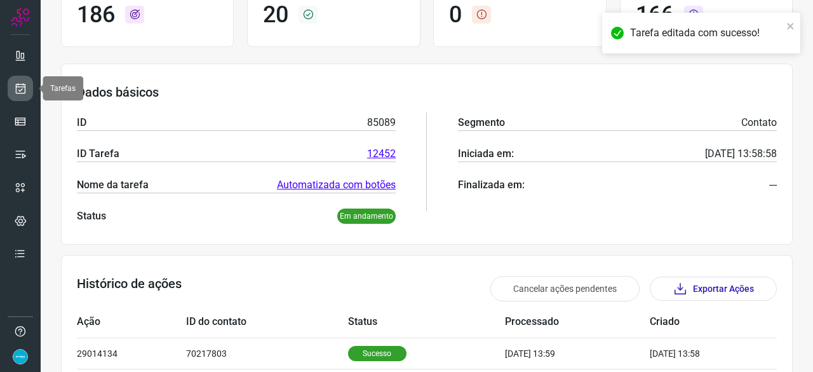
click at [27, 83] on link at bounding box center [20, 88] width 25 height 25
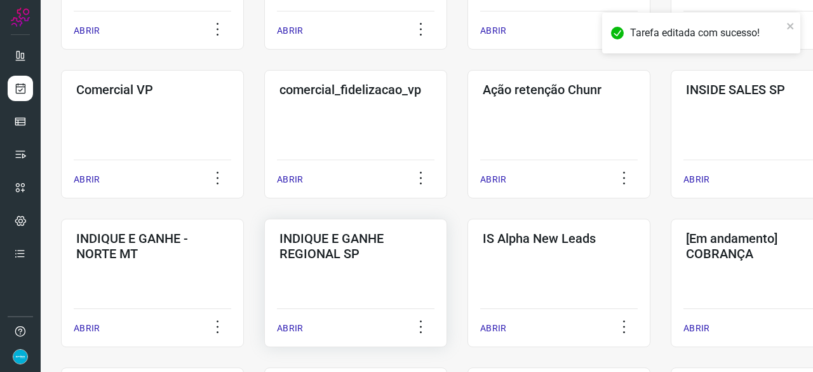
scroll to position [483, 0]
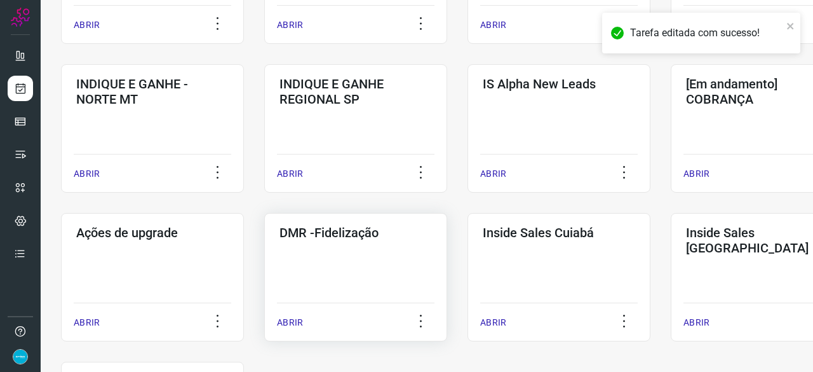
click at [285, 320] on p "ABRIR" at bounding box center [290, 322] width 26 height 13
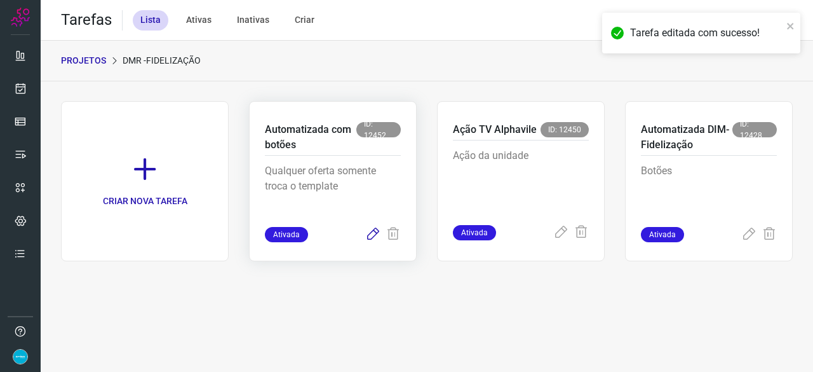
click at [373, 234] on icon at bounding box center [372, 234] width 15 height 15
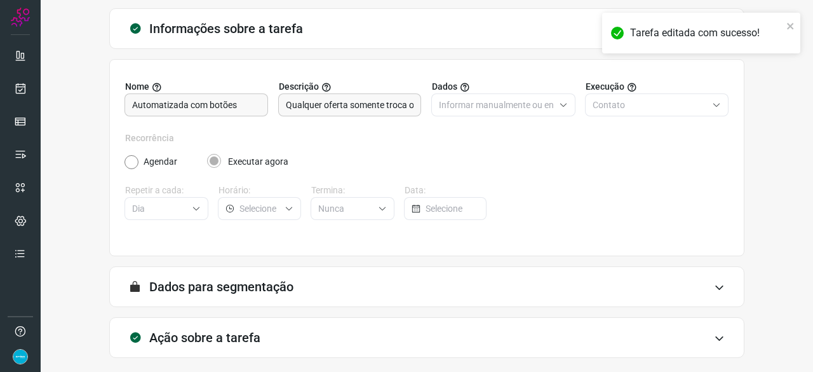
scroll to position [124, 0]
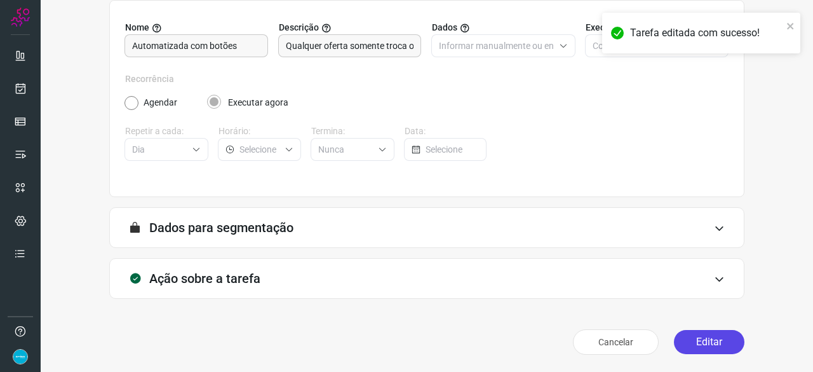
click at [706, 342] on button "Editar" at bounding box center [709, 342] width 71 height 24
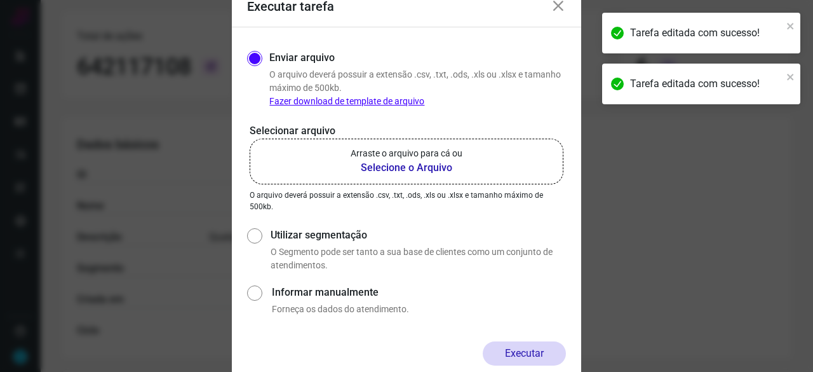
click at [394, 164] on b "Selecione o Arquivo" at bounding box center [407, 167] width 112 height 15
click at [0, 0] on input "Arraste o arquivo para cá ou Selecione o Arquivo" at bounding box center [0, 0] width 0 height 0
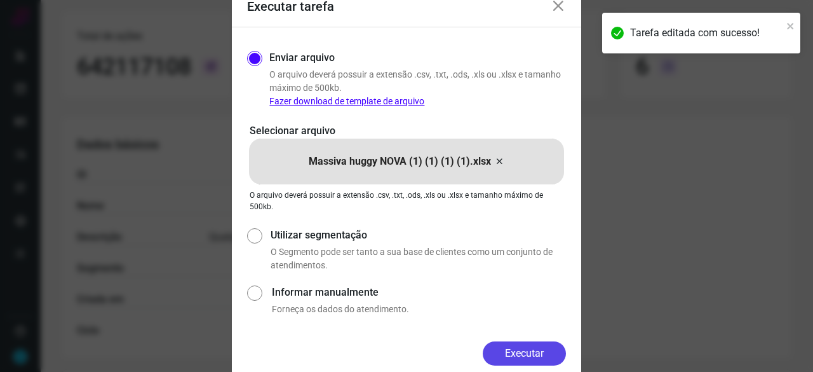
click at [527, 360] on button "Executar" at bounding box center [524, 353] width 83 height 24
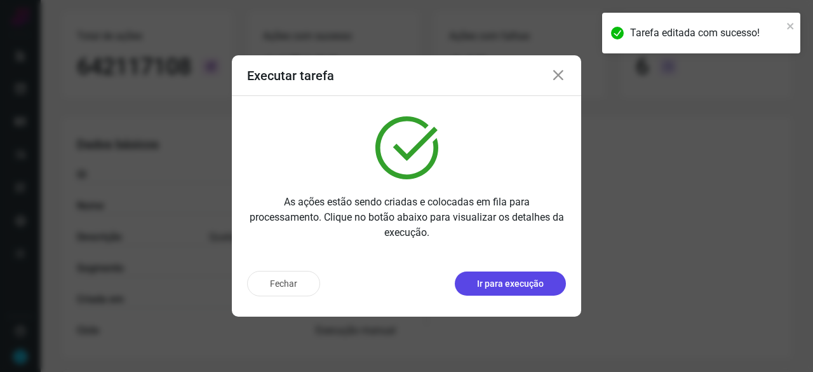
click at [480, 284] on p "Ir para execução" at bounding box center [510, 283] width 67 height 13
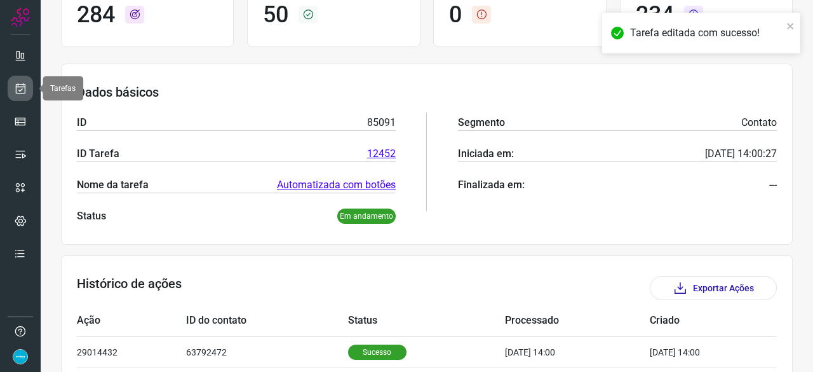
click at [18, 90] on icon at bounding box center [20, 88] width 13 height 13
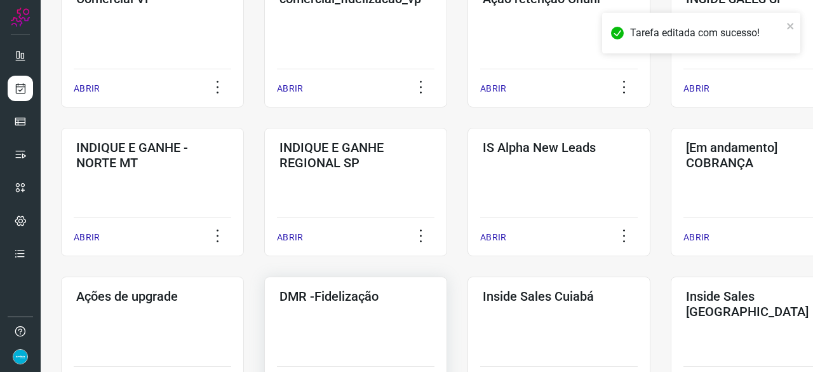
scroll to position [483, 0]
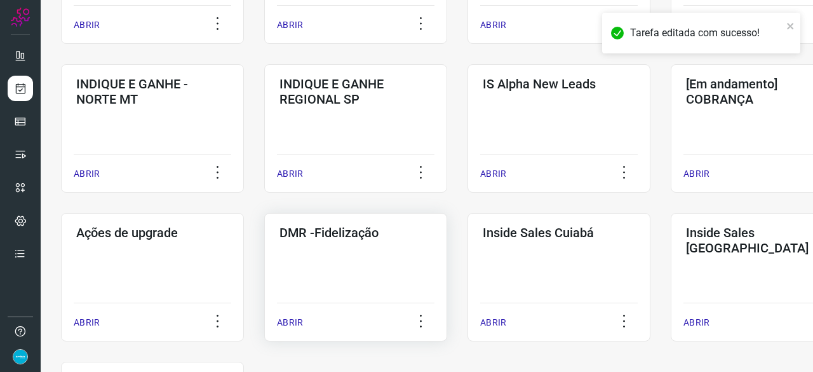
click at [286, 323] on p "ABRIR" at bounding box center [290, 322] width 26 height 13
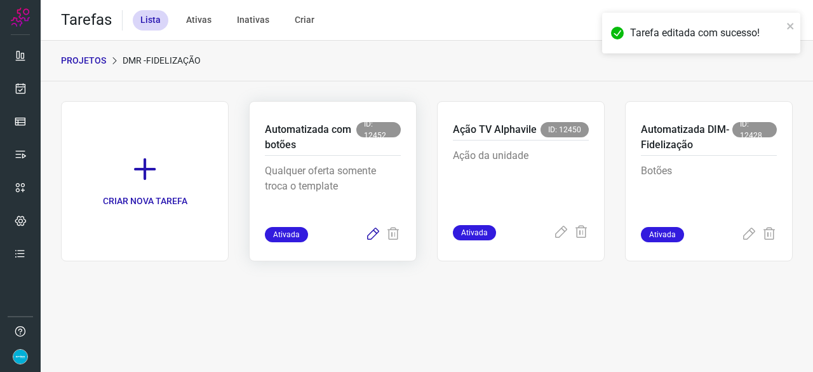
click at [368, 236] on icon at bounding box center [372, 234] width 15 height 15
